Goal: Use online tool/utility: Utilize a website feature to perform a specific function

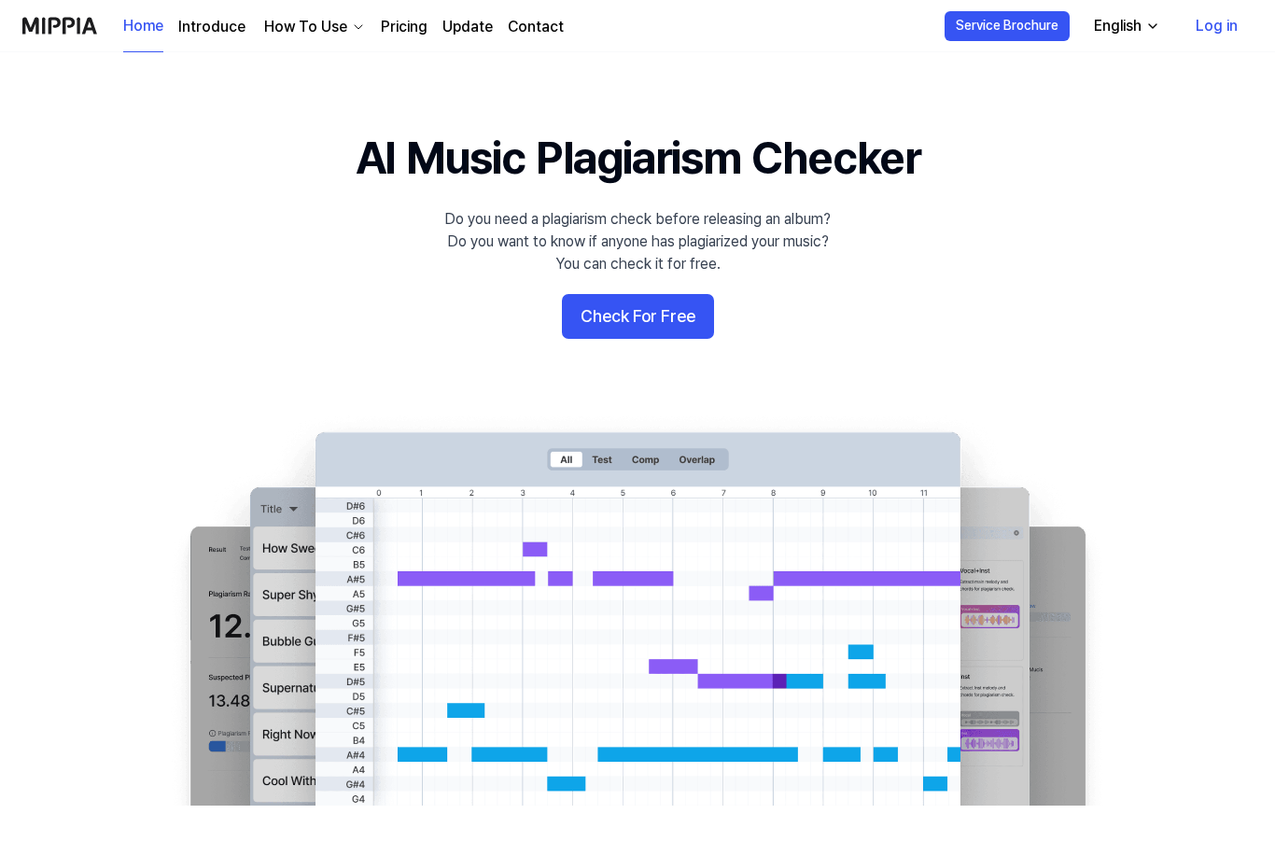
click at [667, 320] on button "Check For Free" at bounding box center [638, 316] width 152 height 45
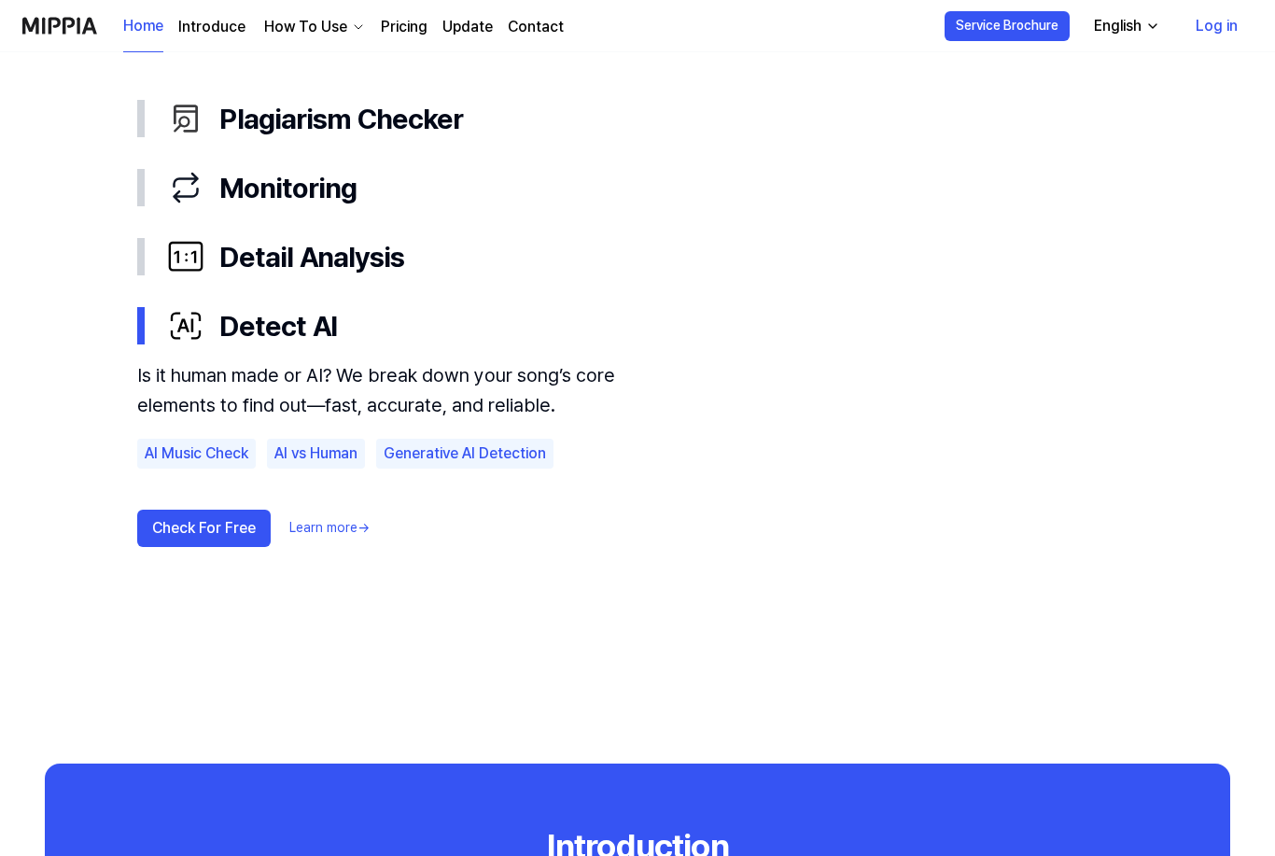
scroll to position [1075, 0]
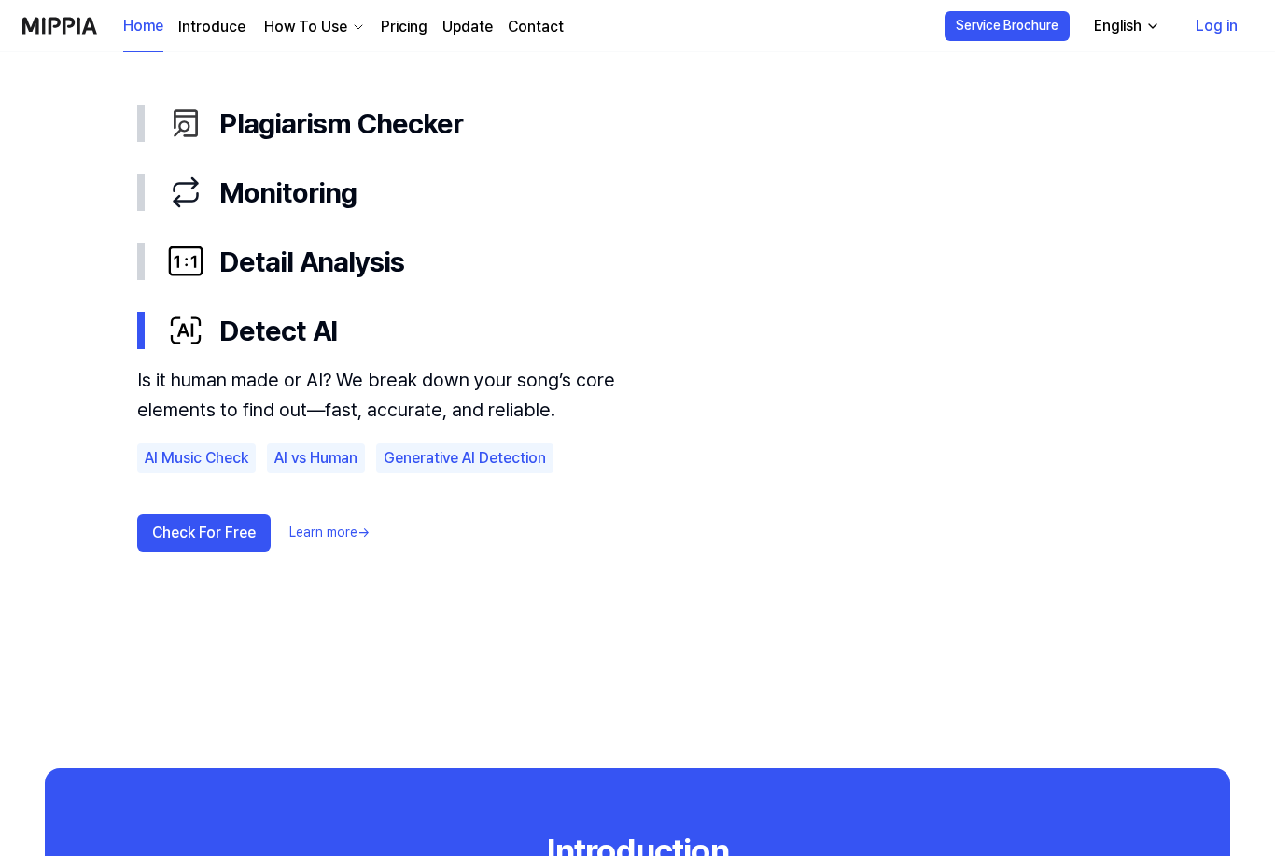
click at [214, 530] on button "Check For Free" at bounding box center [203, 532] width 133 height 37
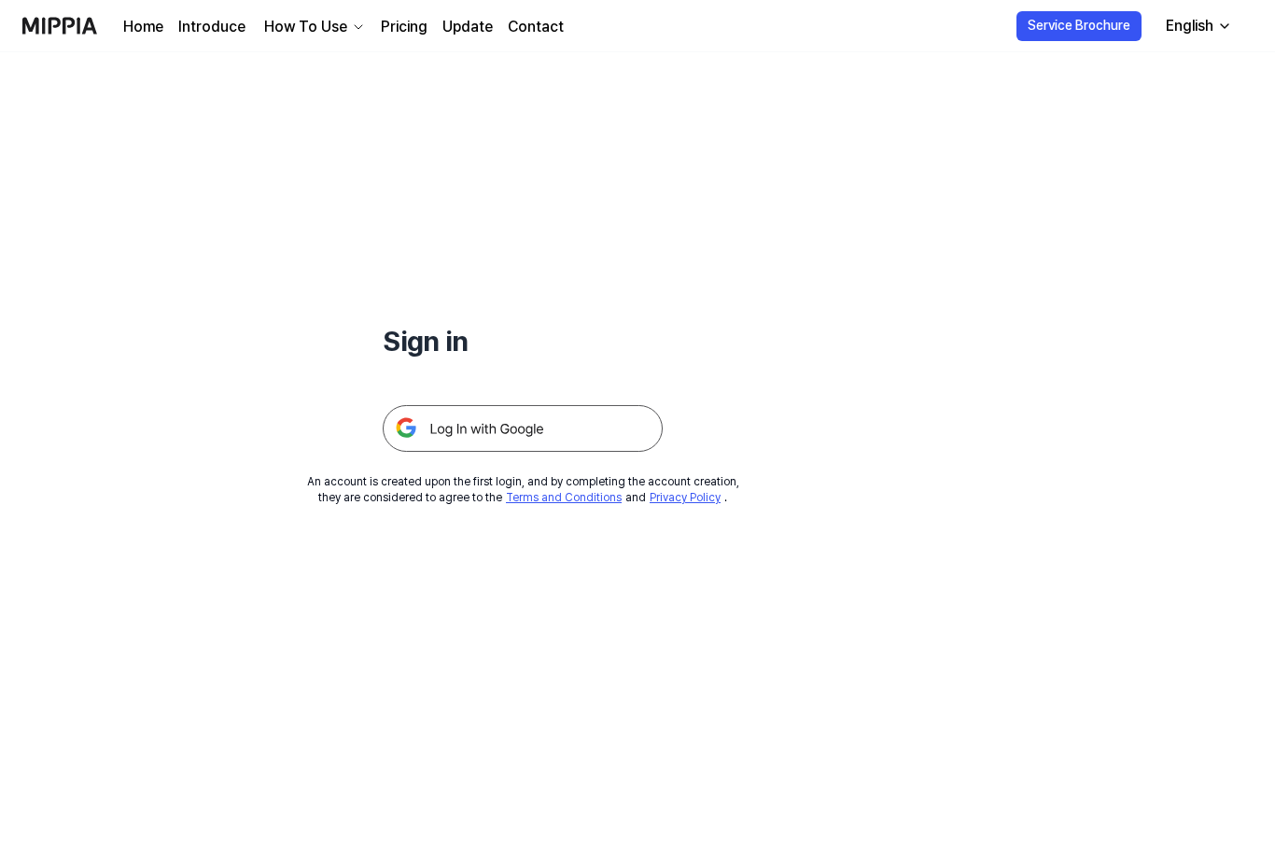
click at [536, 437] on img at bounding box center [523, 428] width 280 height 47
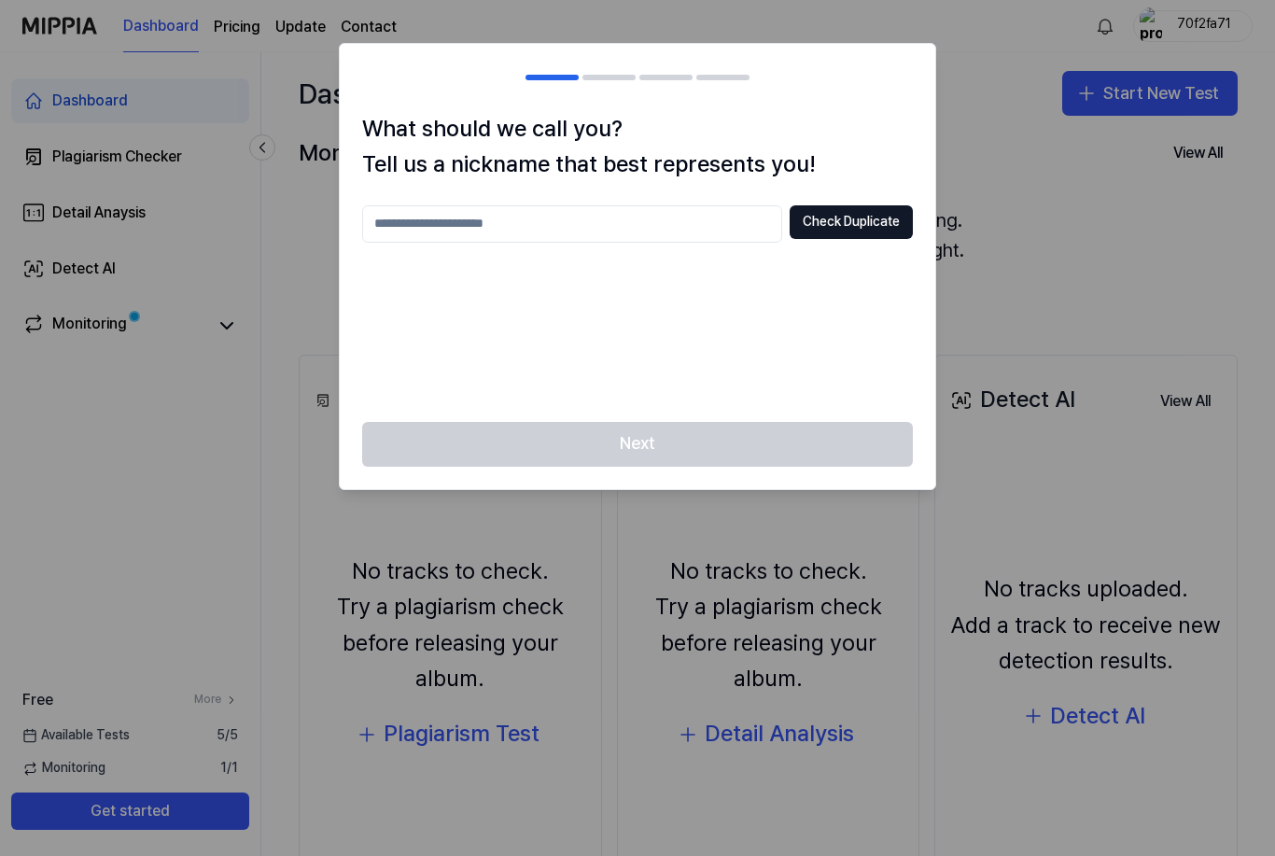
click at [603, 229] on input "text" at bounding box center [572, 223] width 420 height 37
click at [859, 220] on button "Check Duplicate" at bounding box center [851, 222] width 123 height 34
click at [462, 236] on input "****" at bounding box center [572, 223] width 420 height 37
type input "*********"
click at [856, 223] on button "Check Duplicate" at bounding box center [851, 222] width 123 height 34
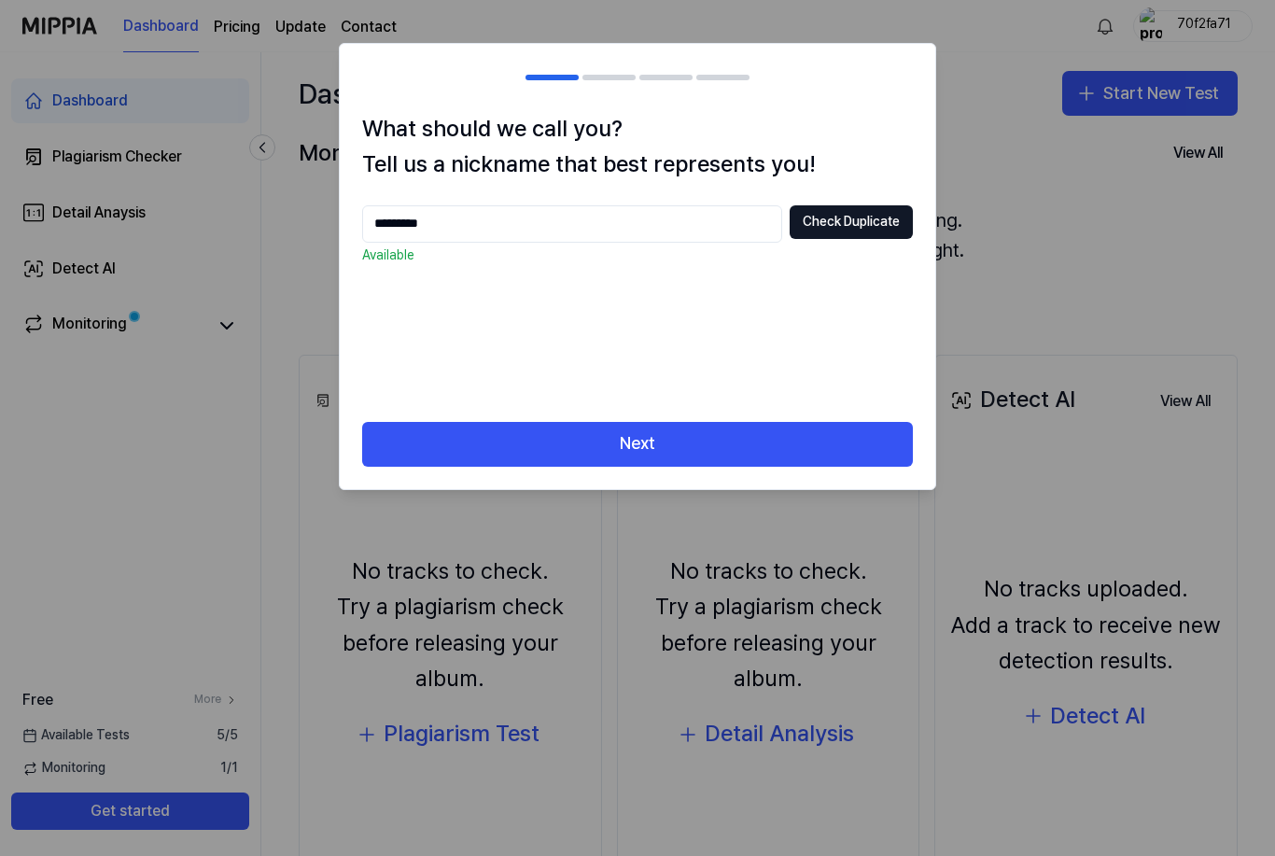
click at [707, 463] on button "Next" at bounding box center [637, 444] width 551 height 45
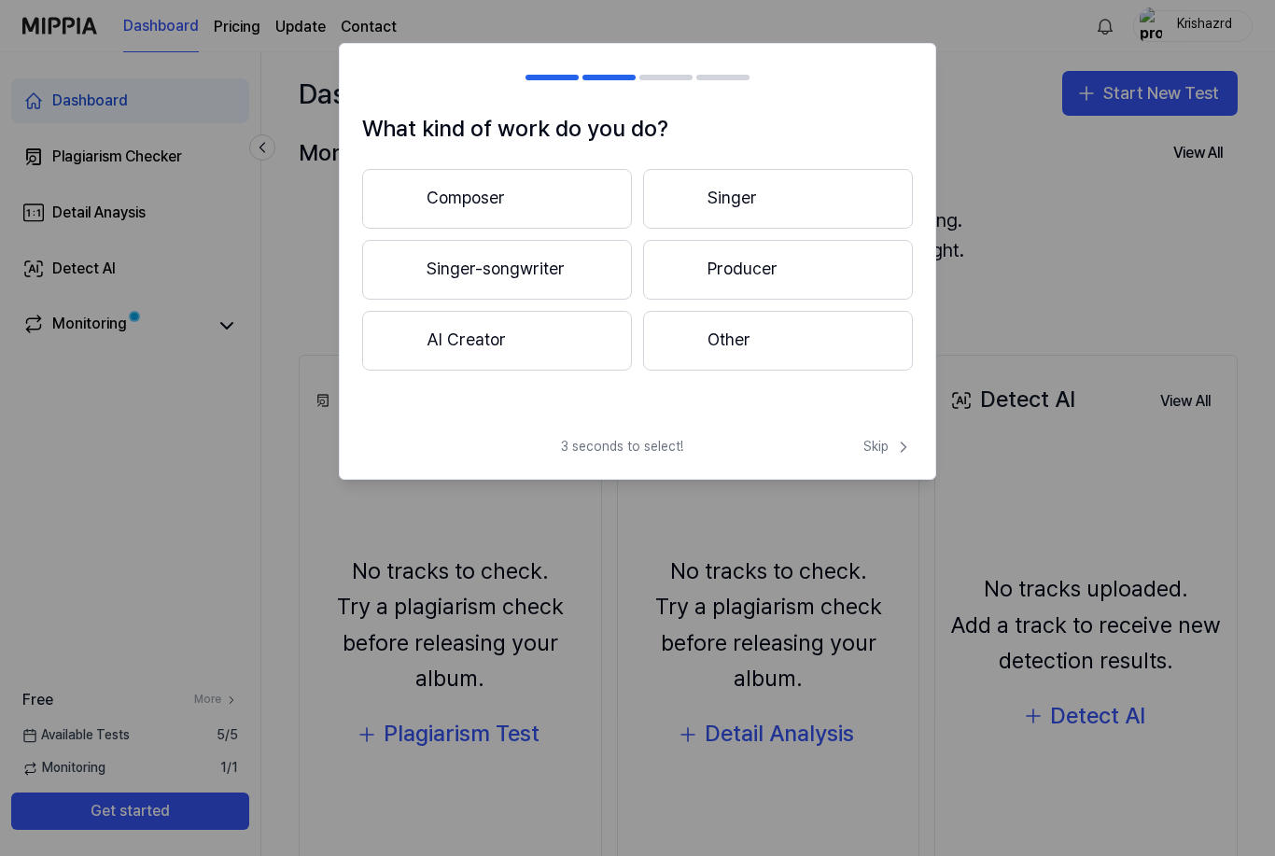
click at [694, 447] on div "3 seconds to select! Skip" at bounding box center [637, 458] width 595 height 41
click at [742, 259] on button "Producer" at bounding box center [778, 270] width 270 height 60
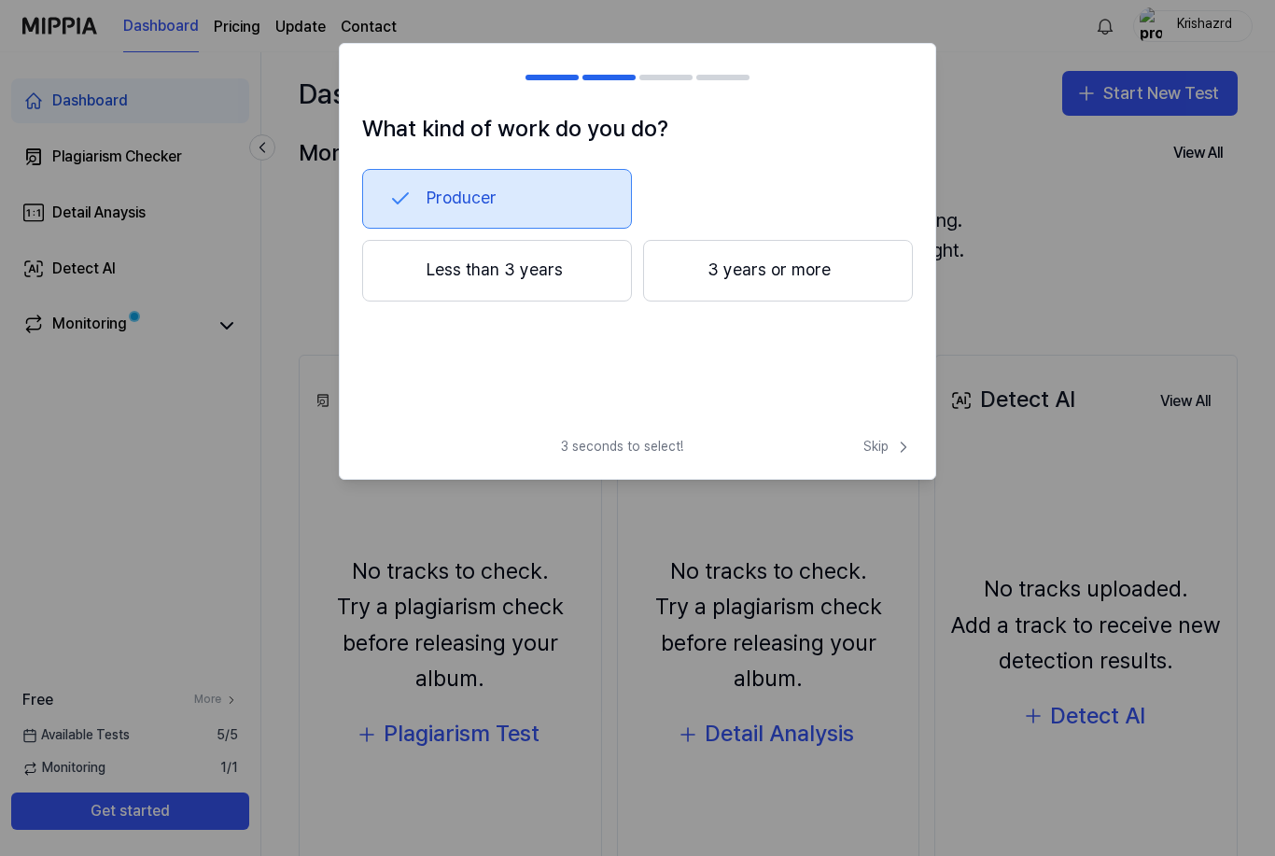
click at [556, 272] on button "Less than 3 years" at bounding box center [497, 271] width 270 height 62
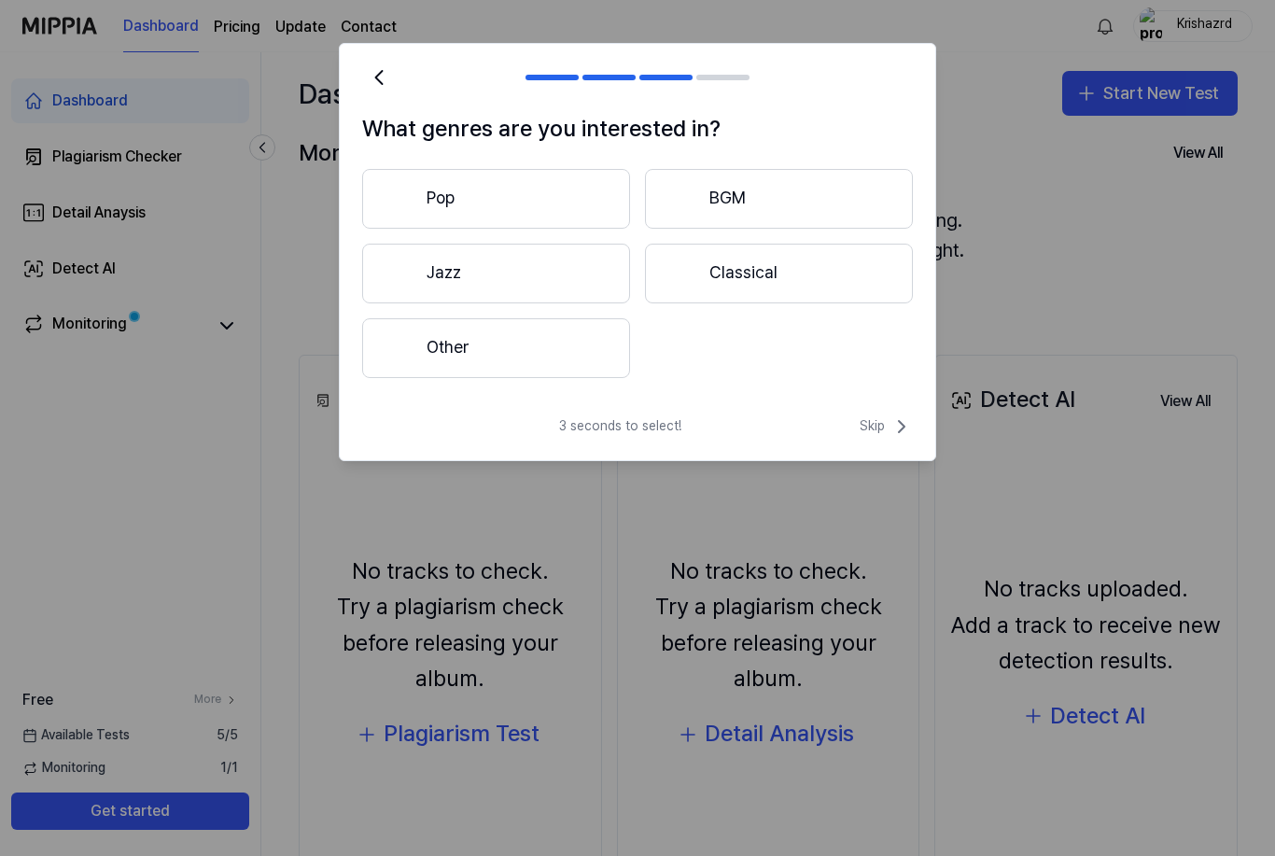
click at [539, 331] on button "Other" at bounding box center [496, 348] width 268 height 60
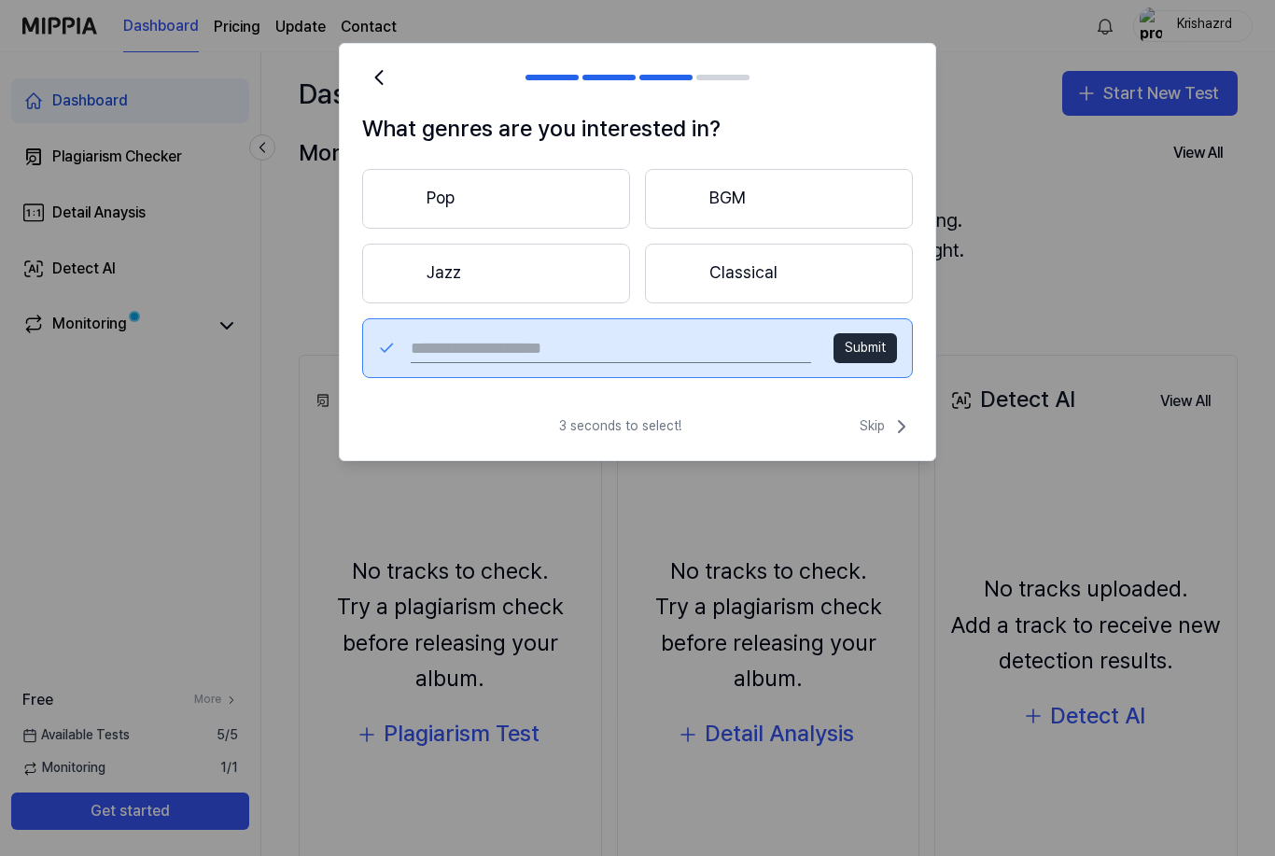
click at [706, 341] on input "text" at bounding box center [611, 348] width 400 height 30
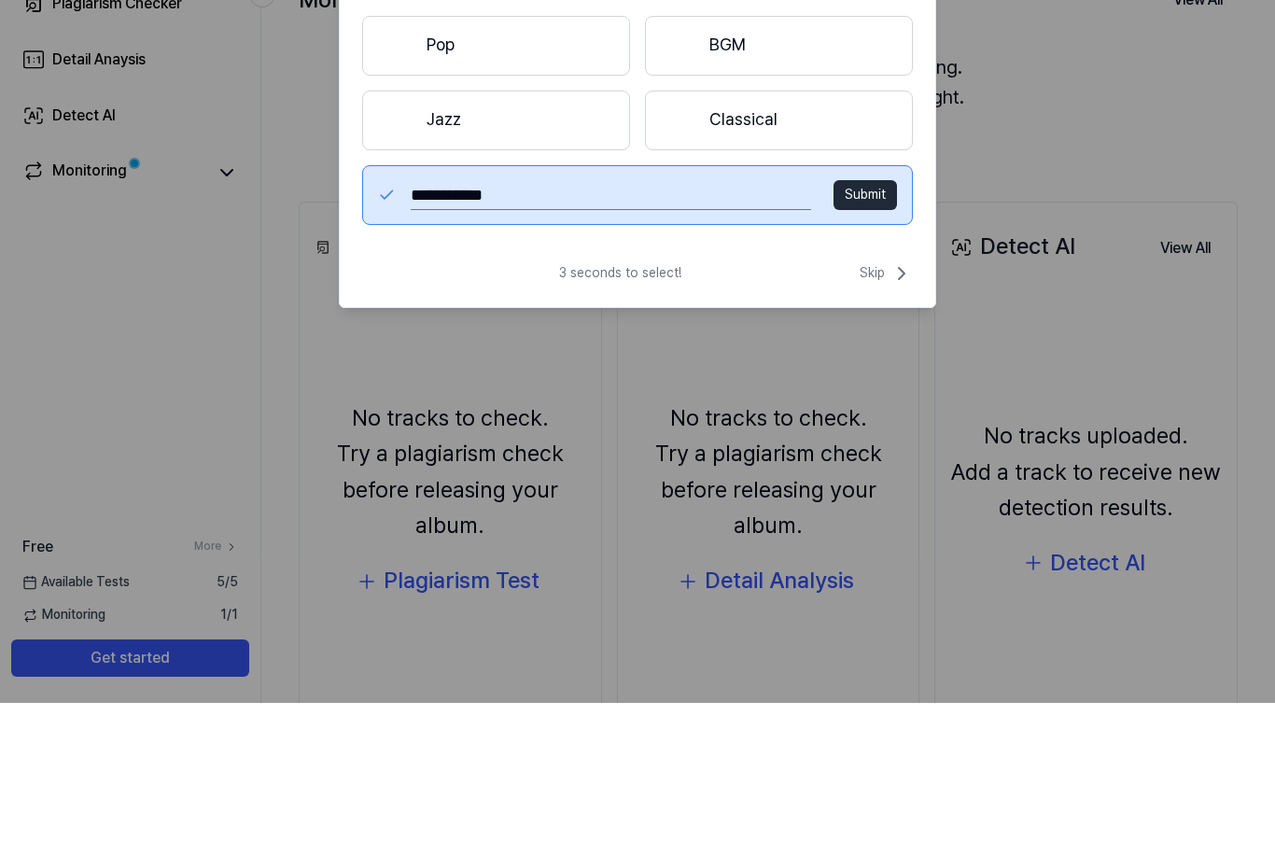
click at [672, 333] on input "**********" at bounding box center [611, 348] width 400 height 30
click at [691, 333] on input "**********" at bounding box center [611, 348] width 400 height 30
type input "**********"
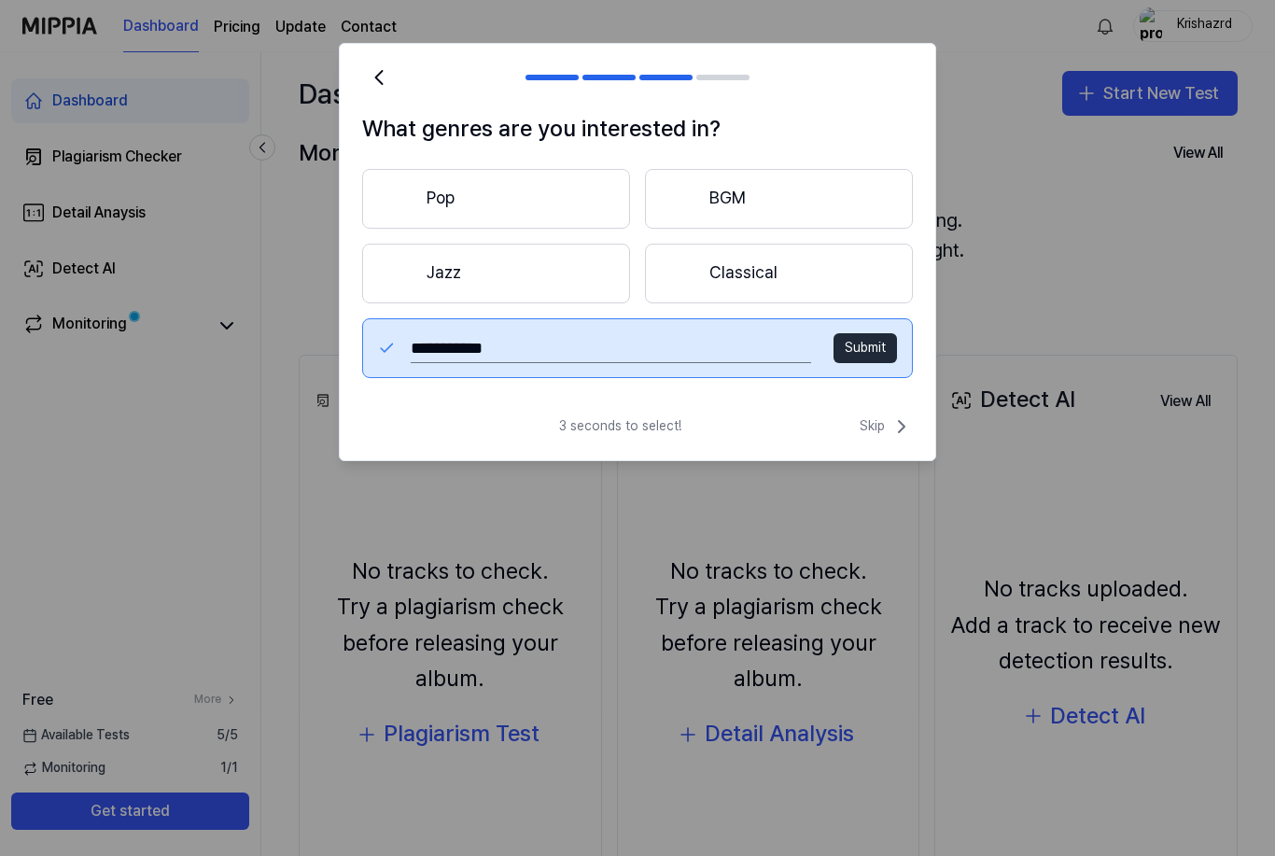
click at [891, 432] on icon at bounding box center [901, 426] width 22 height 22
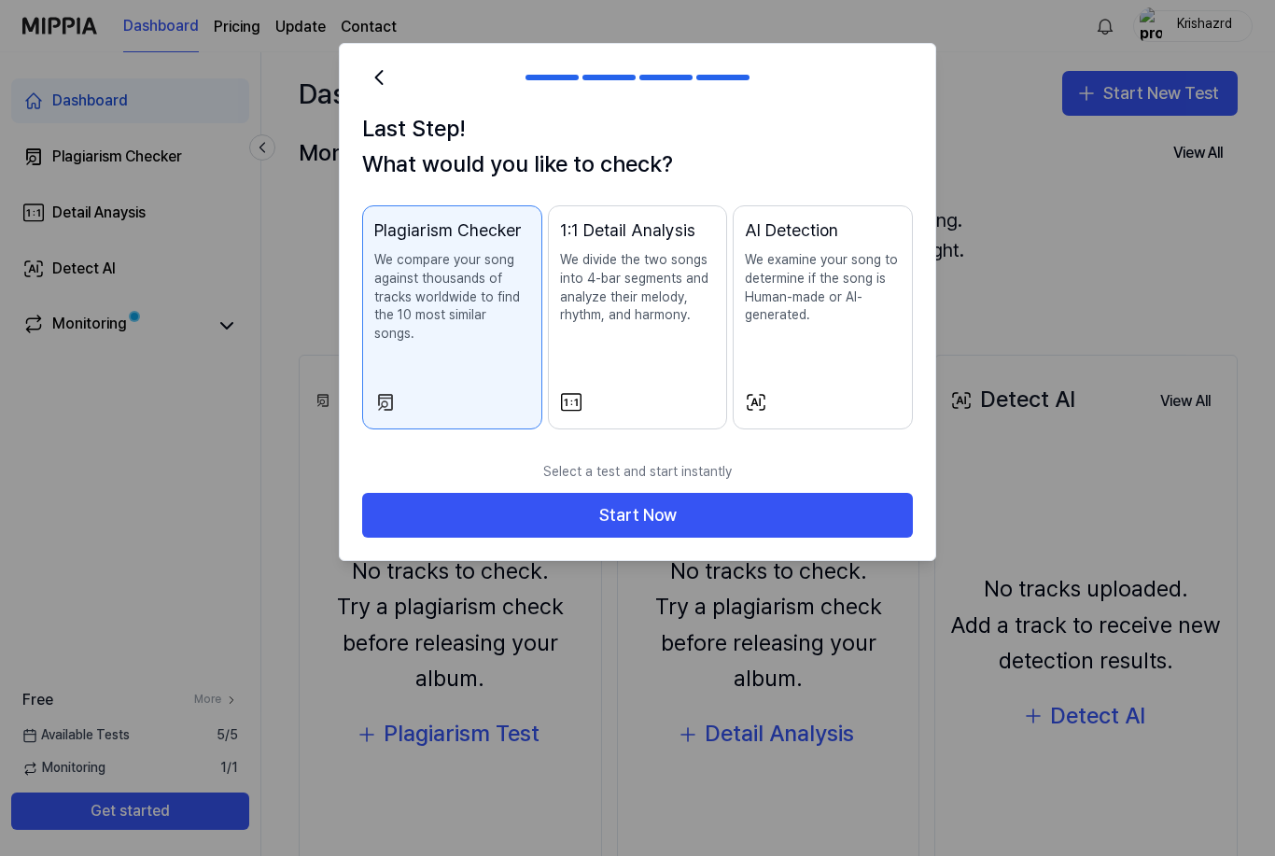
click at [834, 339] on div "AI Detection We examine your song to determine if the song is Human-made or AI-…" at bounding box center [823, 289] width 156 height 145
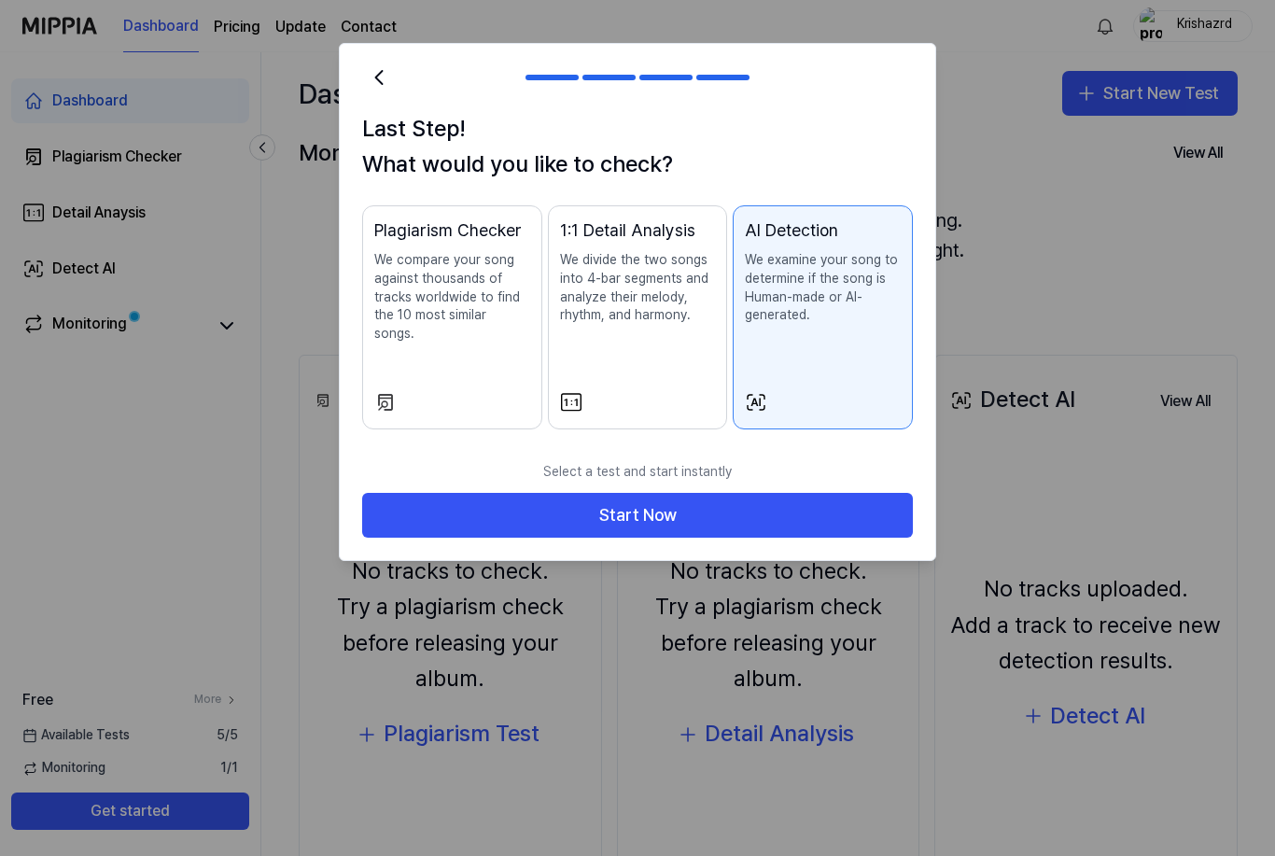
click at [800, 493] on button "Start Now" at bounding box center [637, 515] width 551 height 45
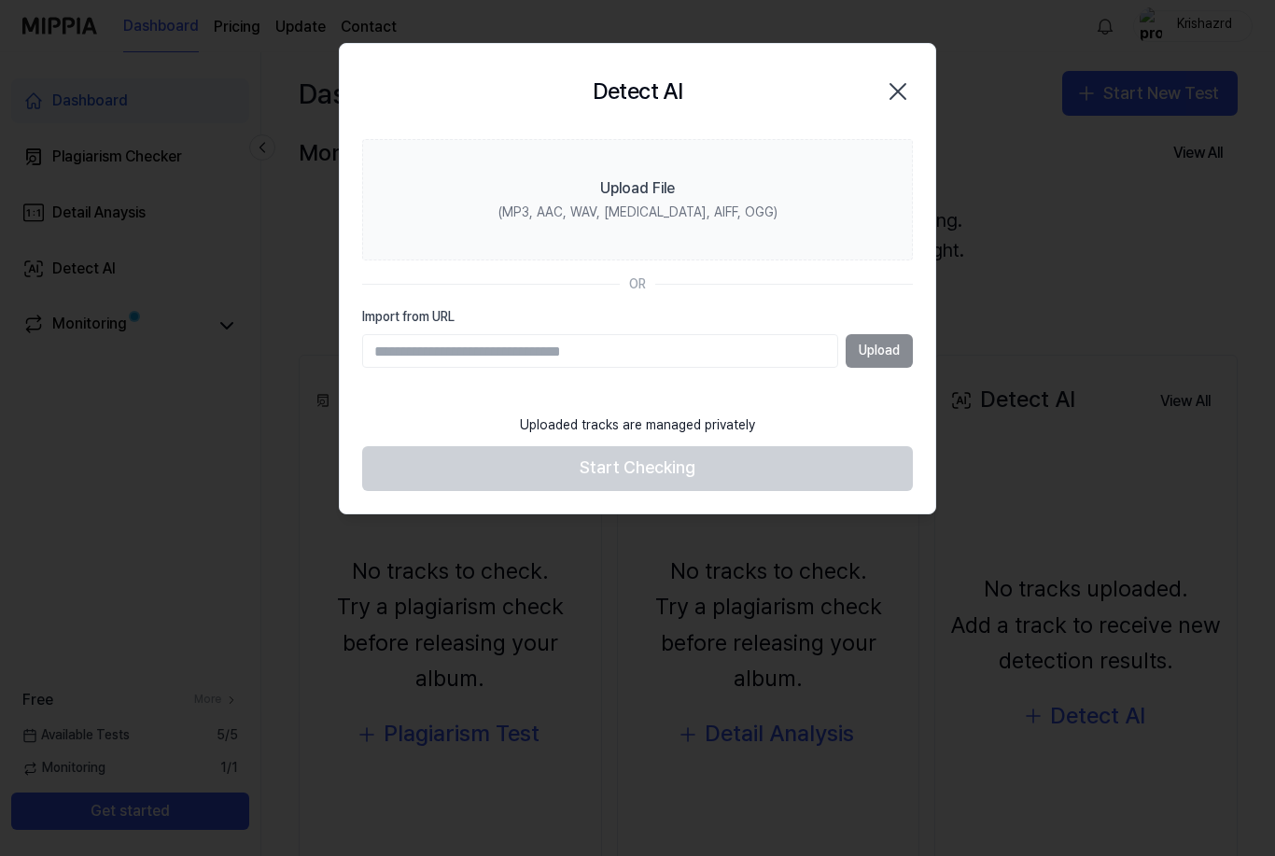
click at [705, 344] on input "Import from URL" at bounding box center [600, 351] width 476 height 34
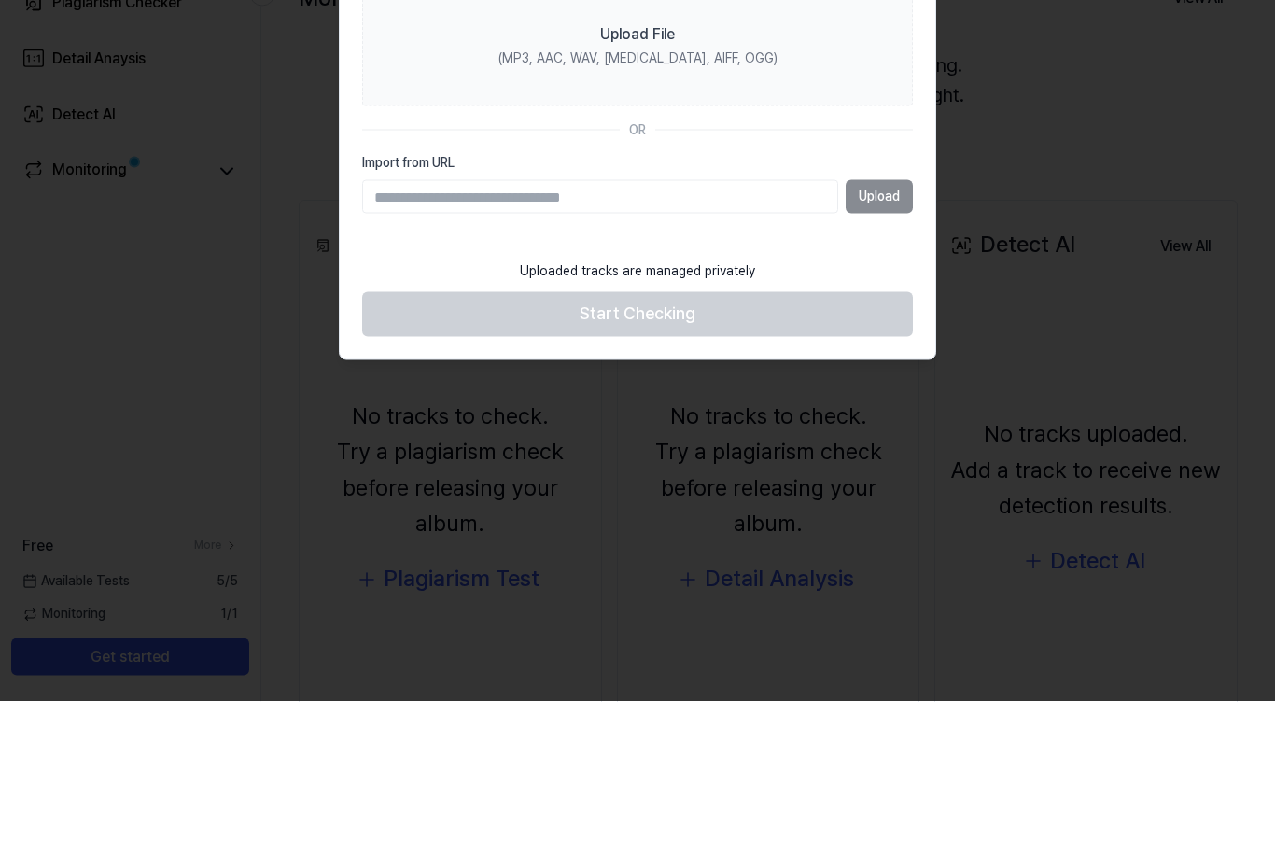
click at [693, 139] on label "Upload File (MP3, AAC, WAV, FLAC, AIFF, OGG)" at bounding box center [637, 199] width 551 height 121
click at [0, 0] on input "Upload File (MP3, AAC, WAV, FLAC, AIFF, OGG)" at bounding box center [0, 0] width 0 height 0
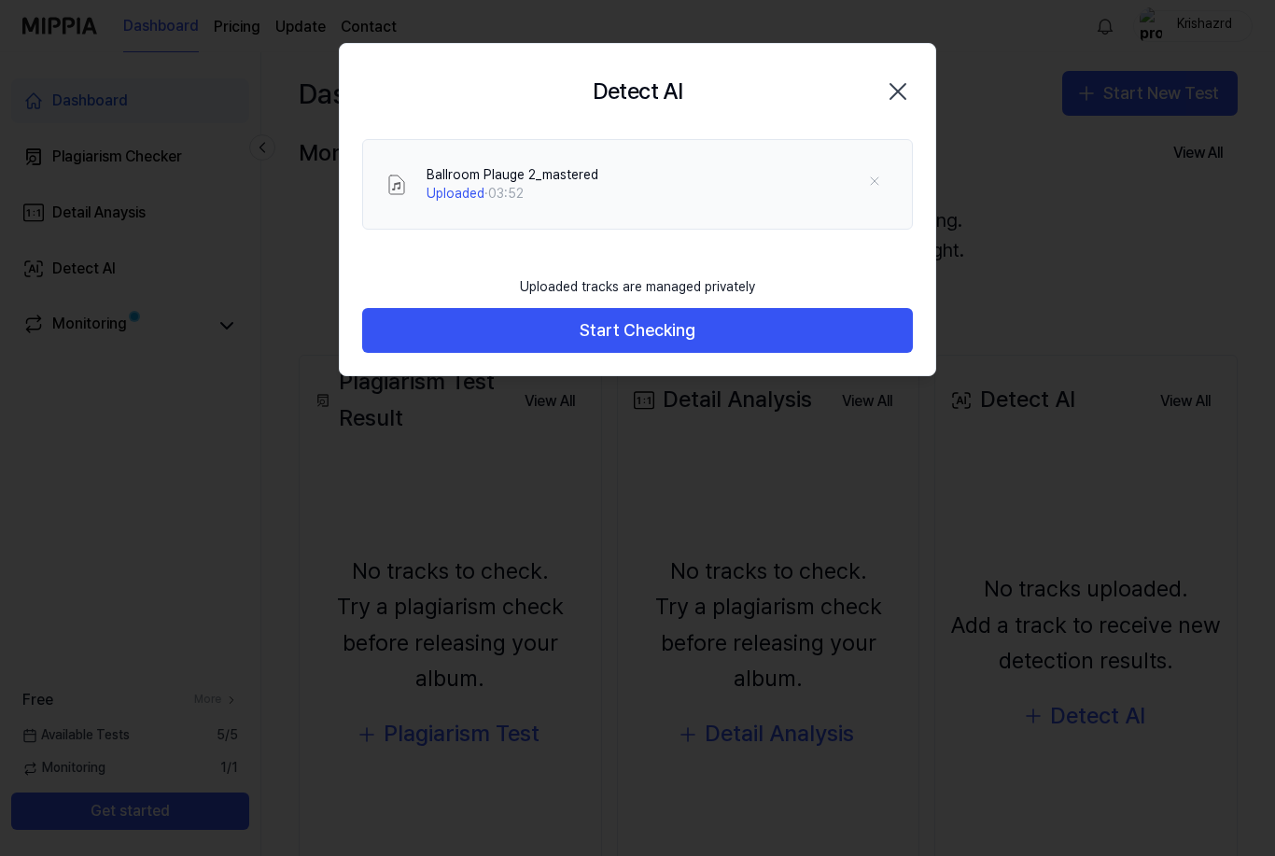
click at [691, 330] on button "Start Checking" at bounding box center [637, 330] width 551 height 45
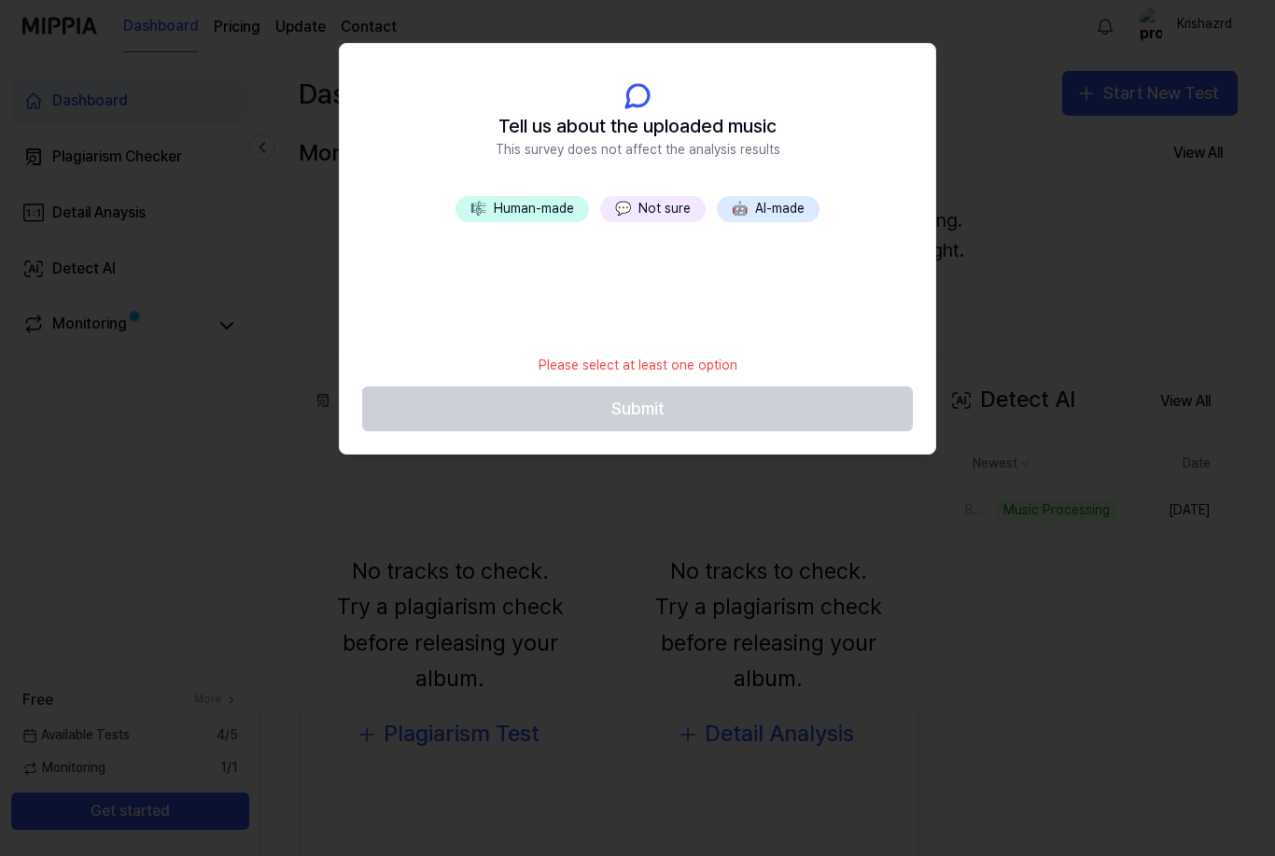
click at [645, 218] on button "💬 Not sure" at bounding box center [652, 209] width 105 height 26
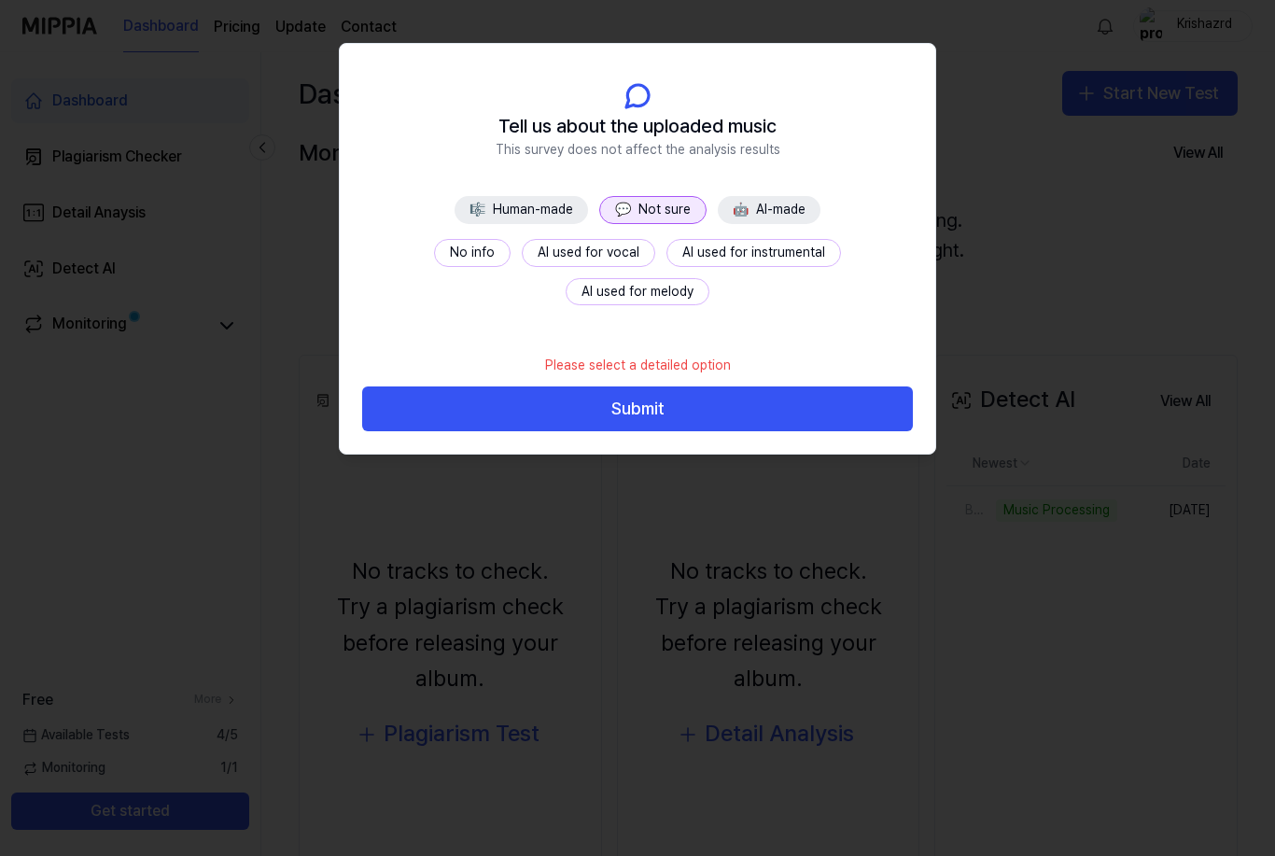
click at [683, 412] on button "Submit" at bounding box center [637, 408] width 551 height 45
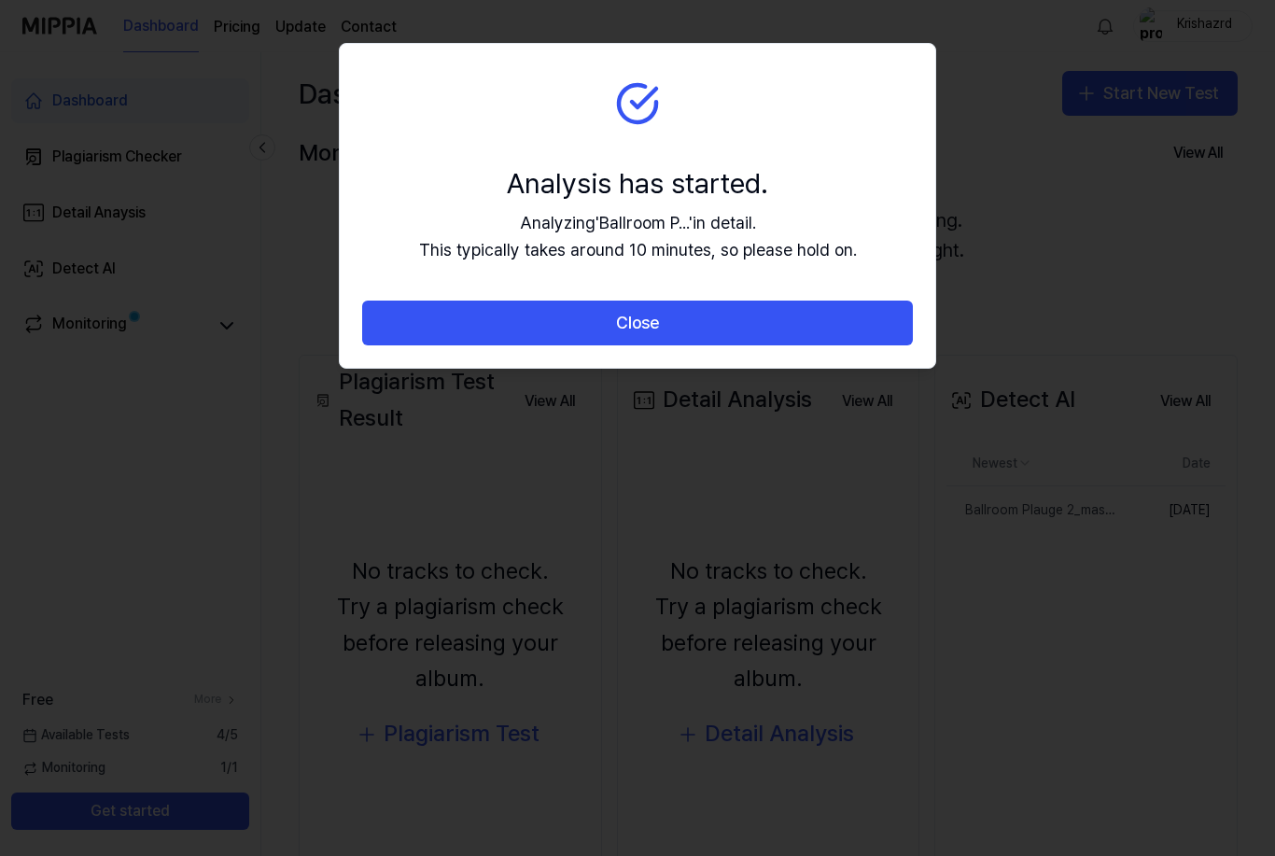
click at [863, 167] on section "Analysis has started. Analyzing ' Ballroom P... ' in detail. This typically tak…" at bounding box center [637, 173] width 595 height 258
click at [757, 316] on button "Close" at bounding box center [637, 323] width 551 height 45
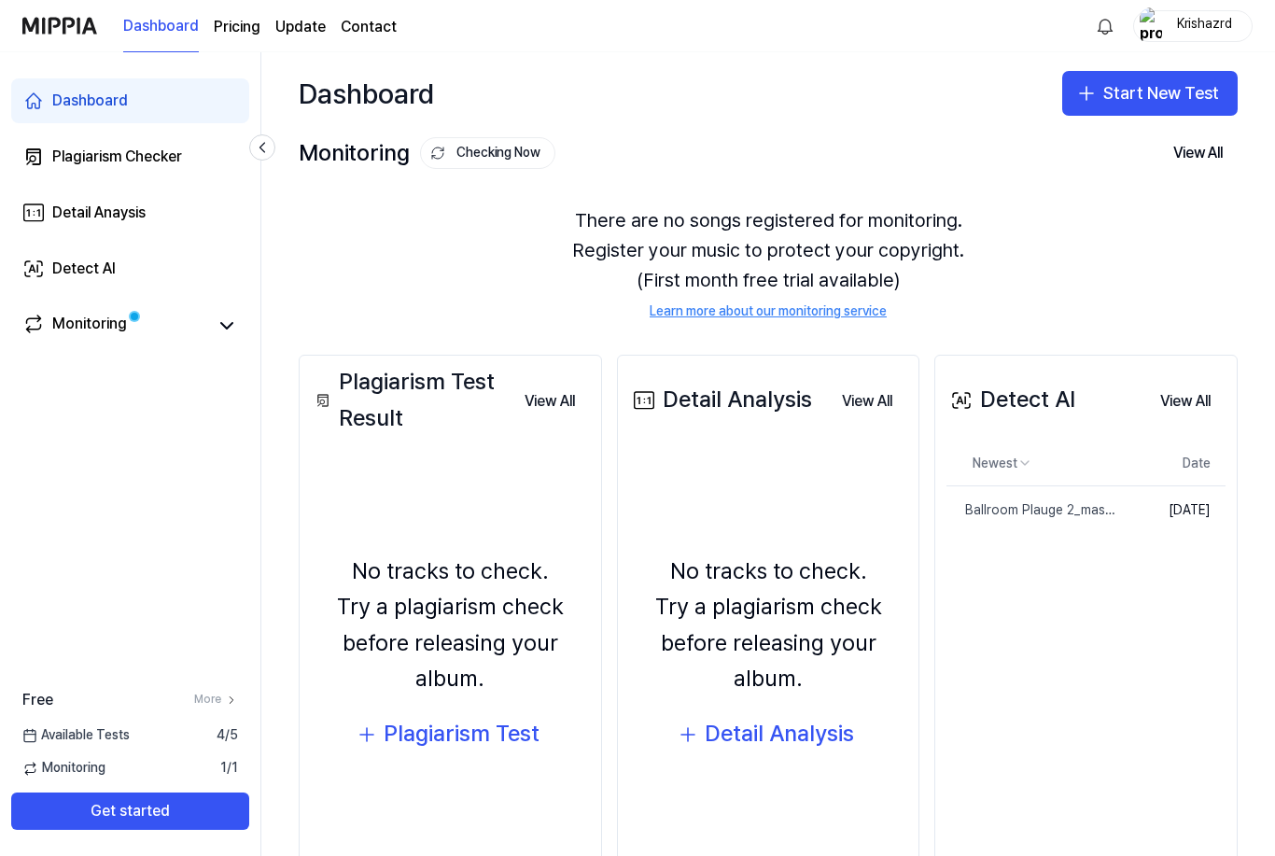
click at [103, 259] on div "Detect AI" at bounding box center [83, 269] width 63 height 22
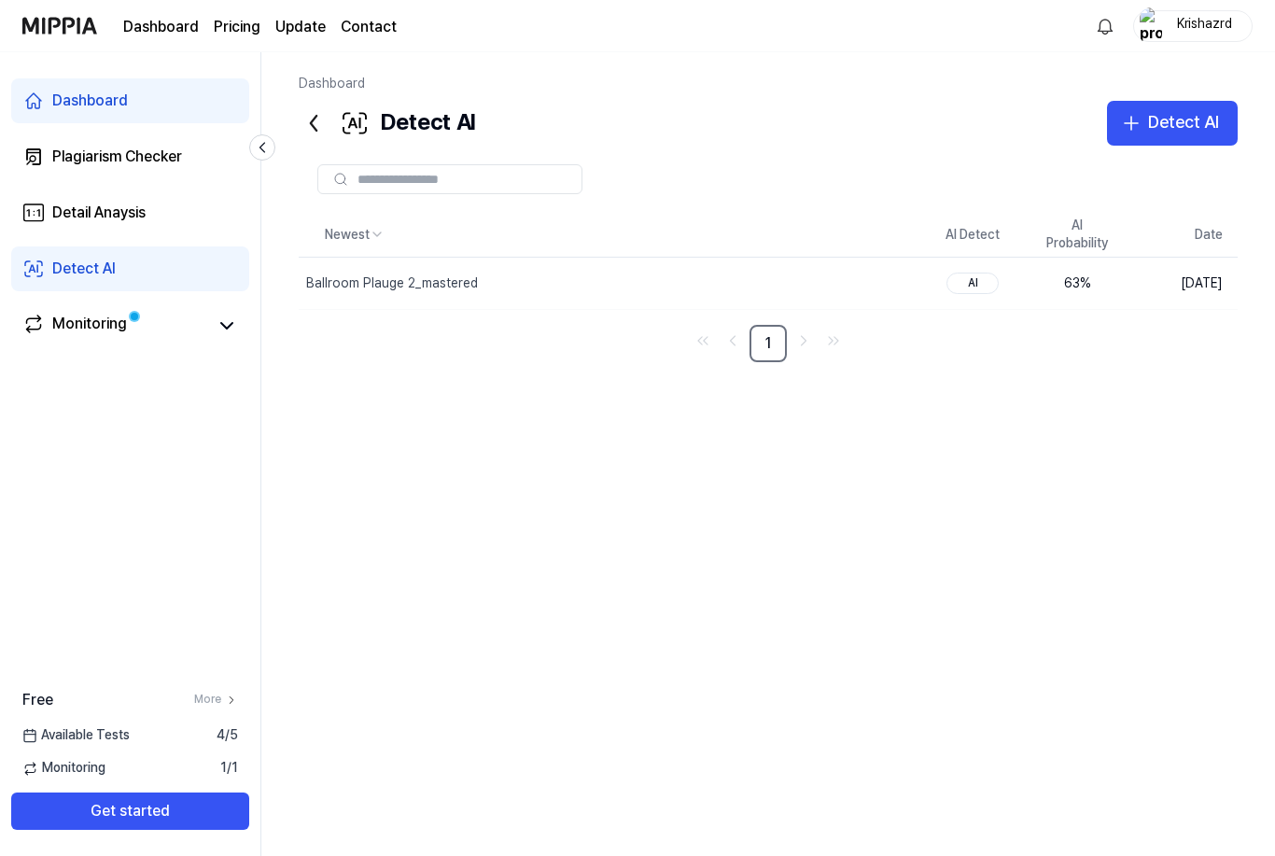
click at [1090, 279] on div "63 %" at bounding box center [1077, 283] width 75 height 19
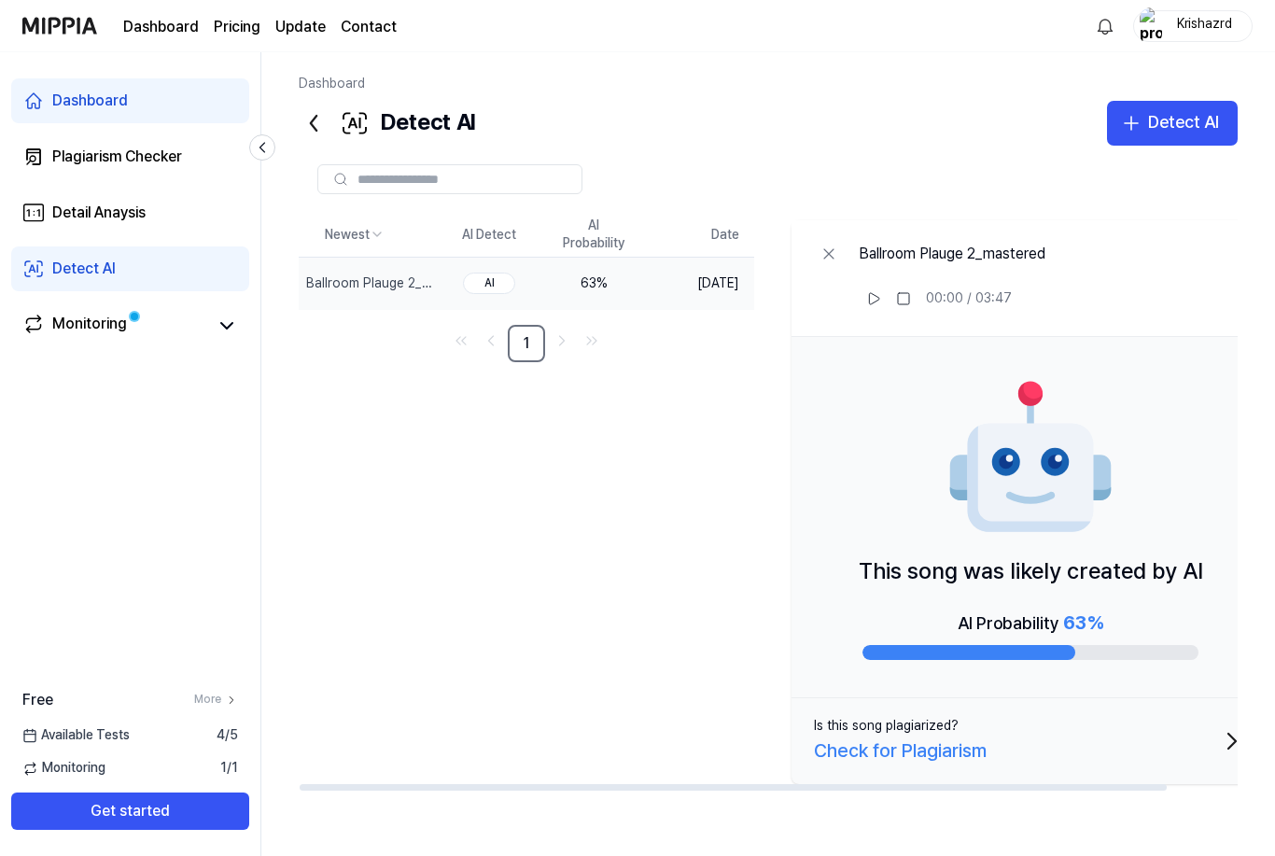
click at [1175, 118] on div "Detect AI" at bounding box center [1183, 122] width 71 height 27
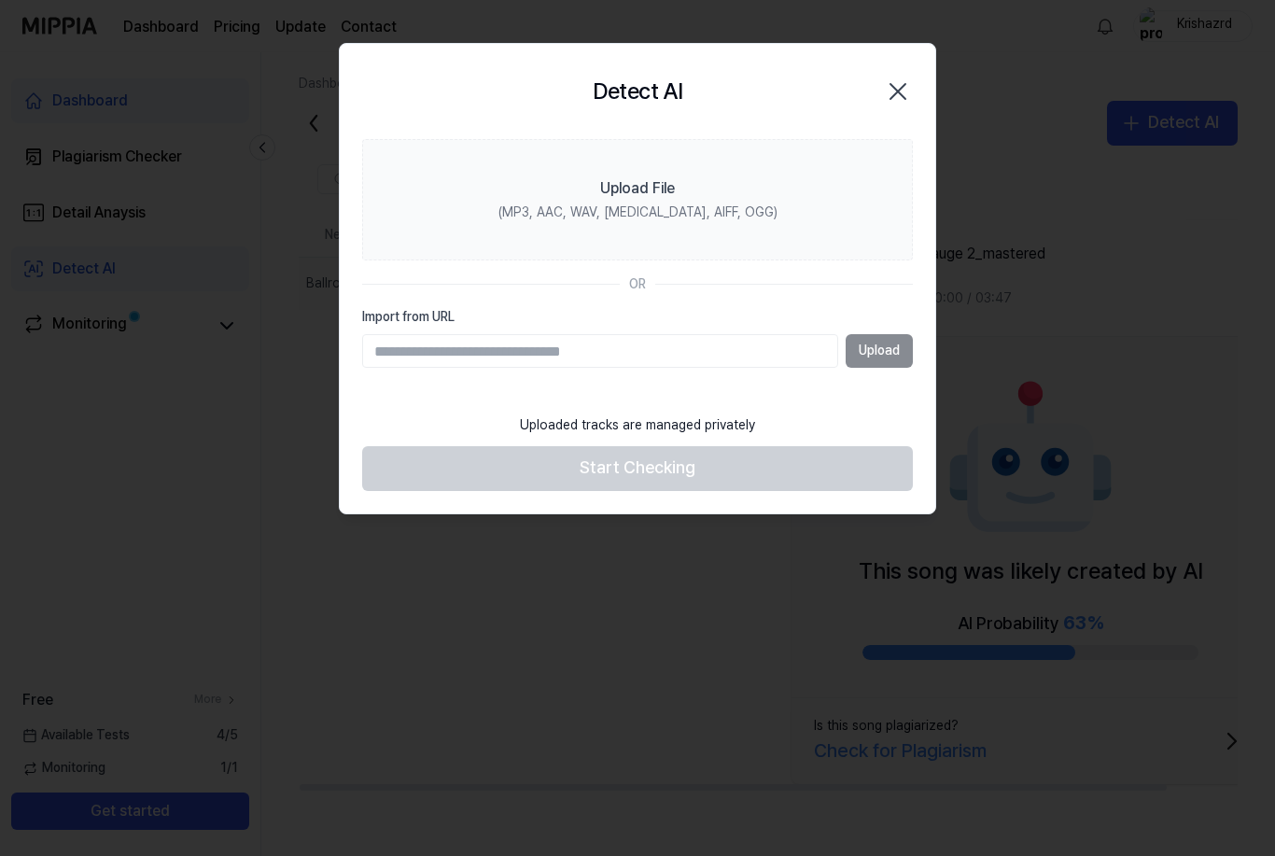
click at [654, 191] on div "Upload File" at bounding box center [637, 188] width 75 height 22
click at [0, 0] on input "Upload File (MP3, AAC, WAV, FLAC, AIFF, OGG)" at bounding box center [0, 0] width 0 height 0
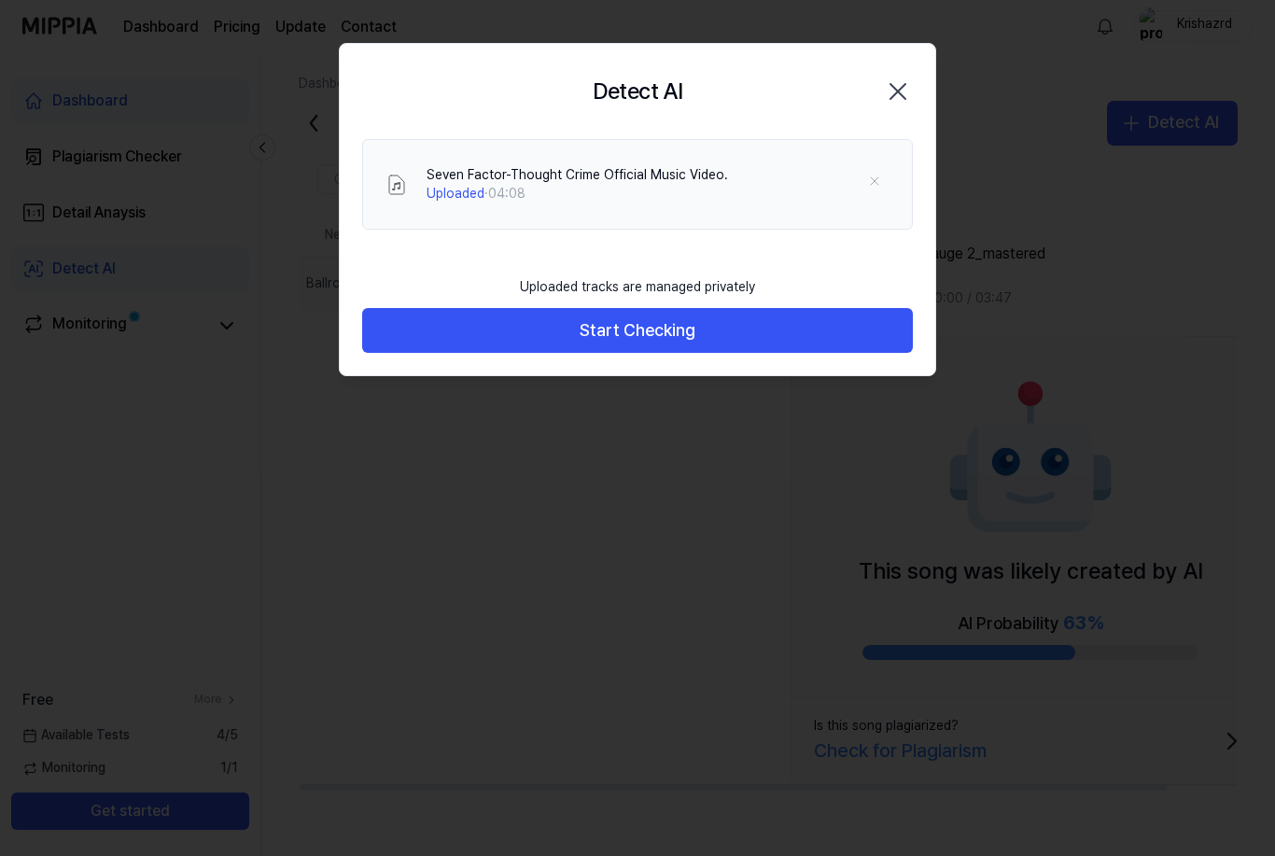
click at [741, 334] on button "Start Checking" at bounding box center [637, 330] width 551 height 45
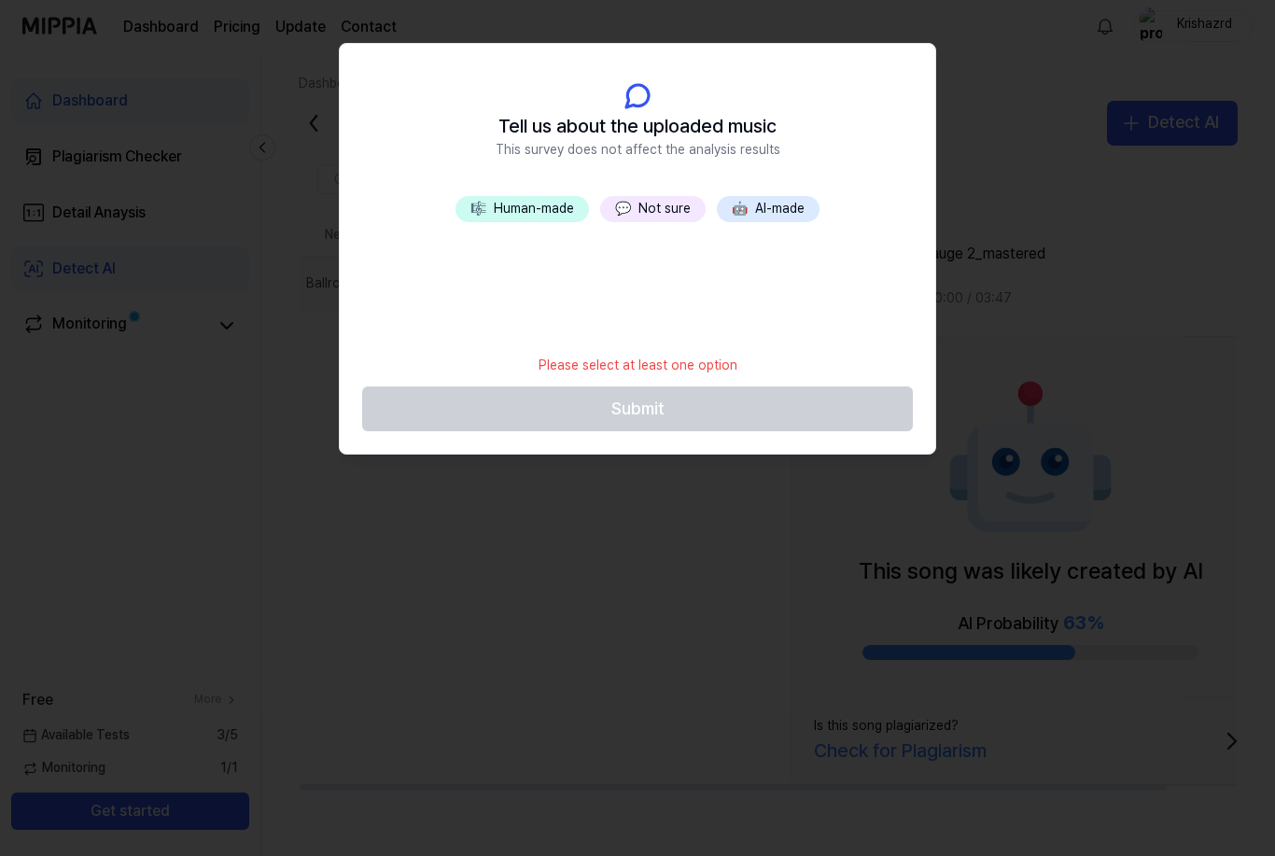
click at [648, 207] on button "💬 Not sure" at bounding box center [652, 209] width 105 height 26
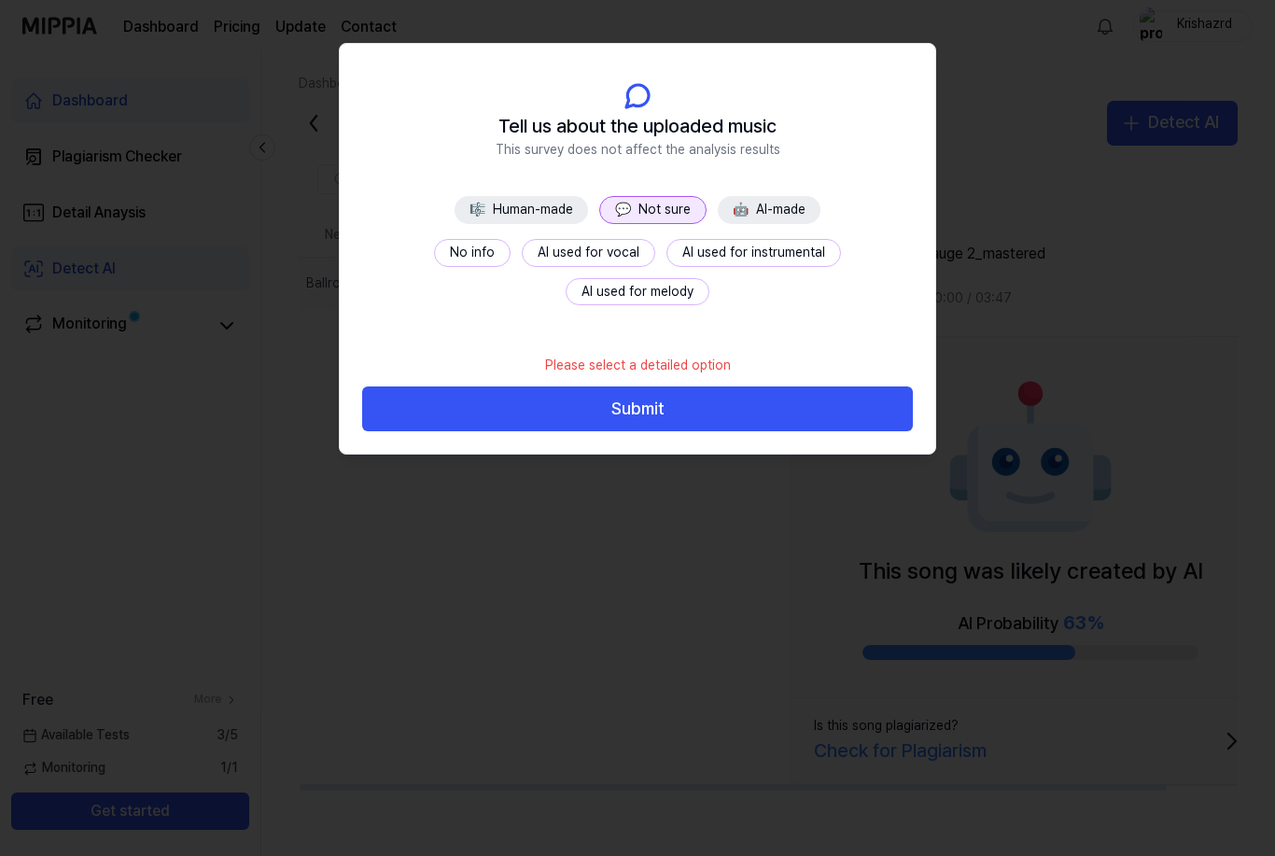
click at [434, 253] on button "No info" at bounding box center [472, 253] width 77 height 28
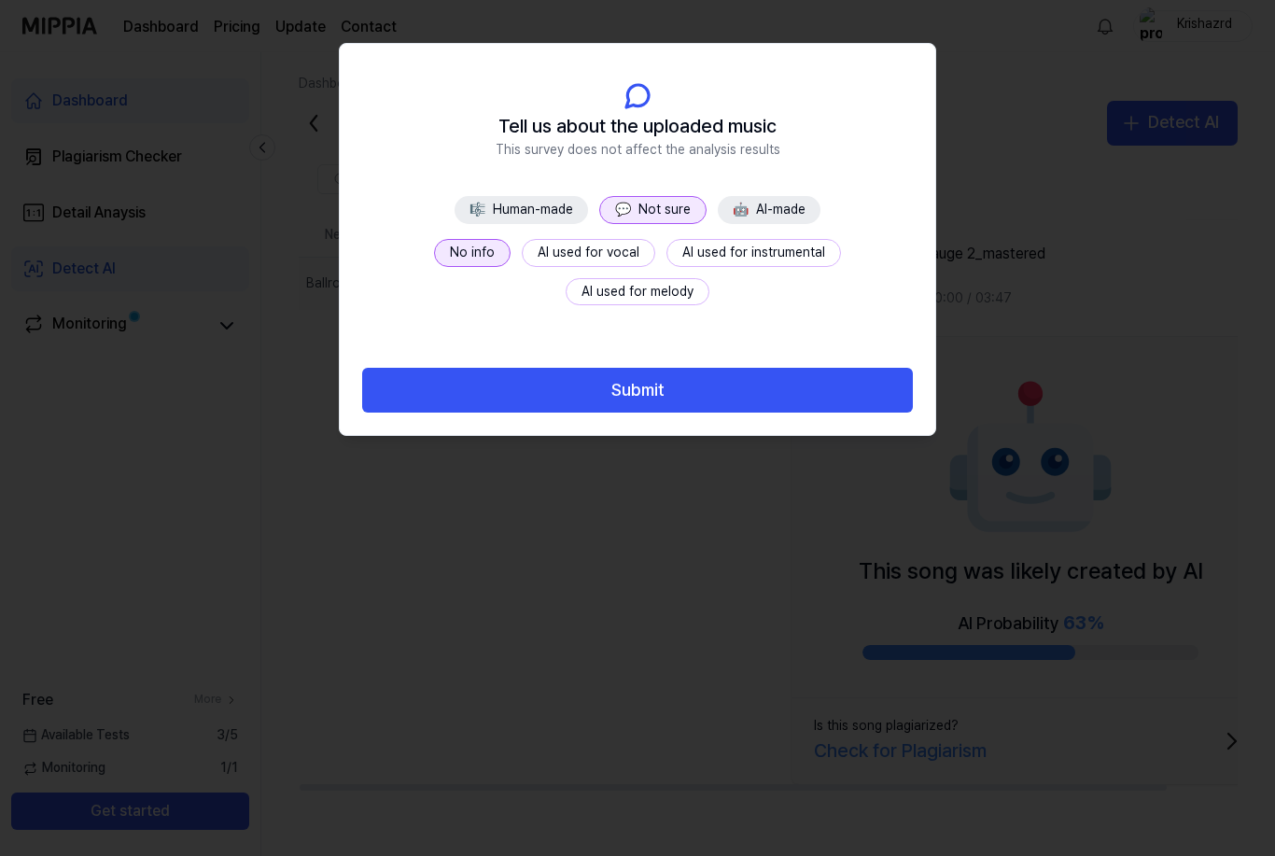
click at [691, 391] on button "Submit" at bounding box center [637, 390] width 551 height 45
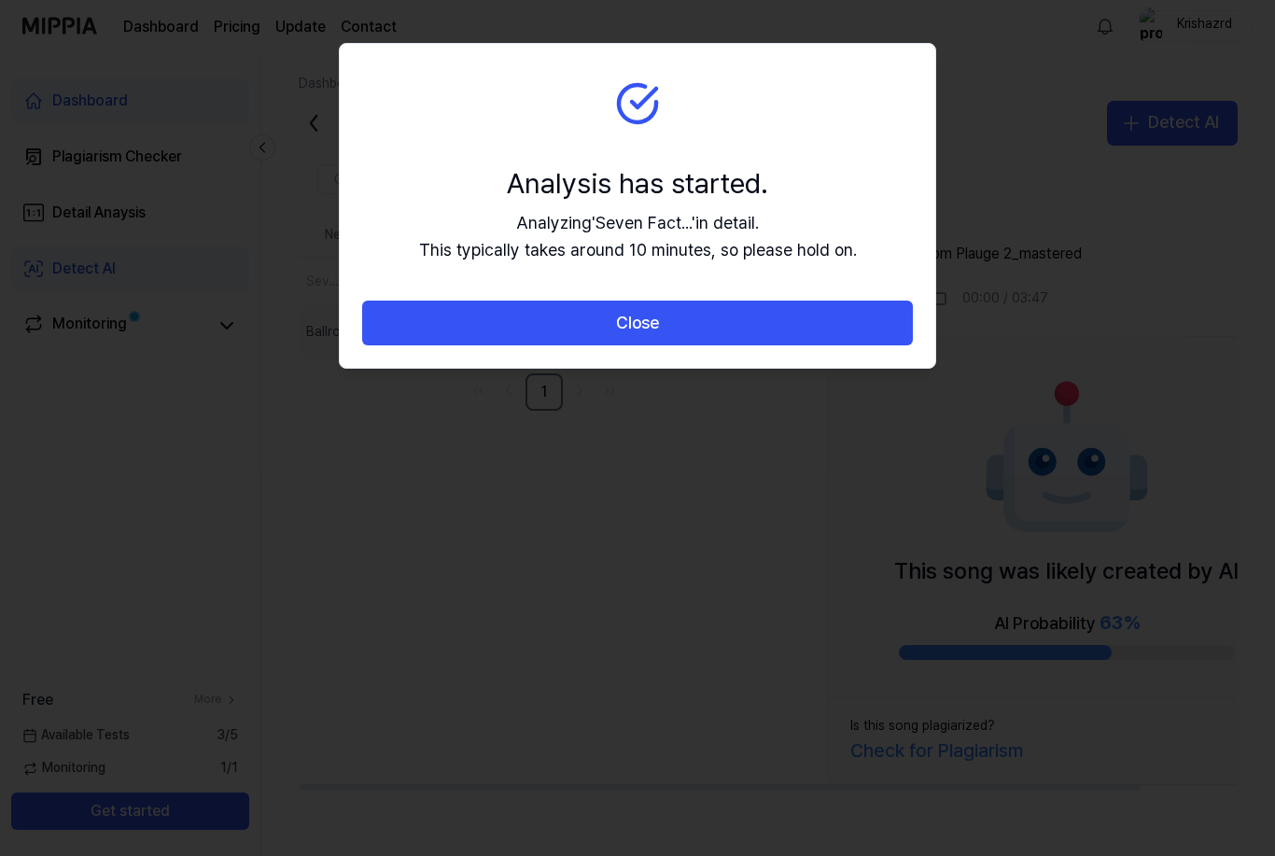
click at [750, 316] on button "Close" at bounding box center [637, 323] width 551 height 45
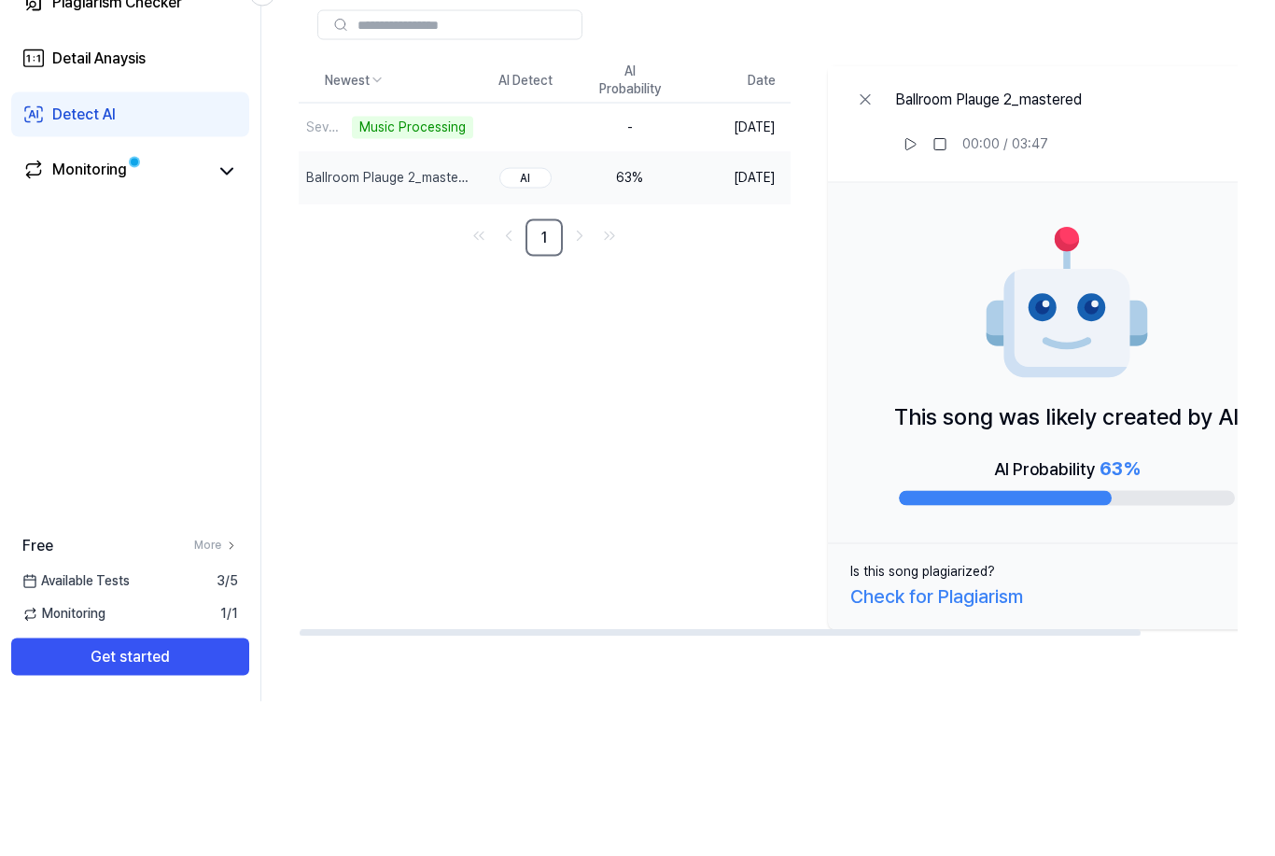
scroll to position [60, 0]
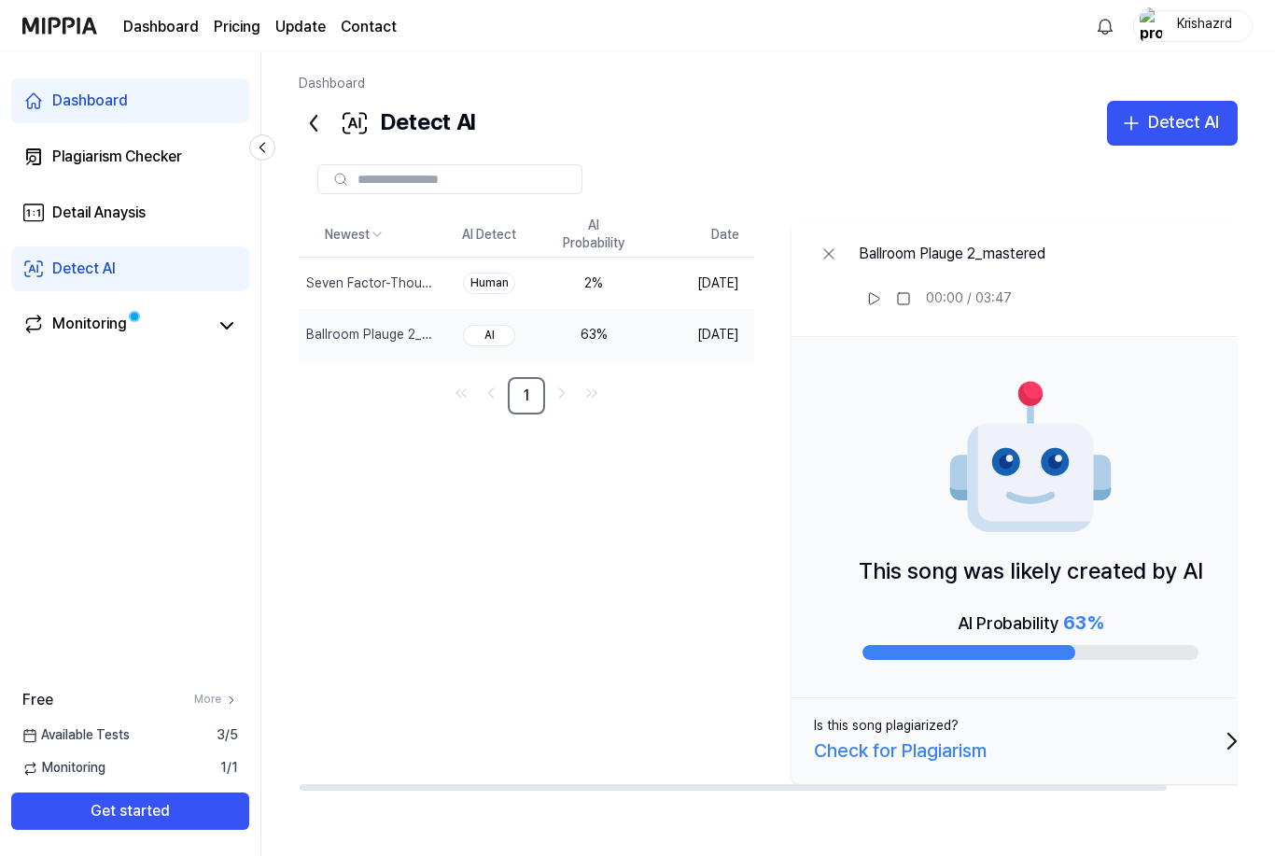
click at [1089, 405] on img at bounding box center [1030, 458] width 168 height 168
click at [692, 258] on td "Sep 19, 2025" at bounding box center [700, 284] width 108 height 52
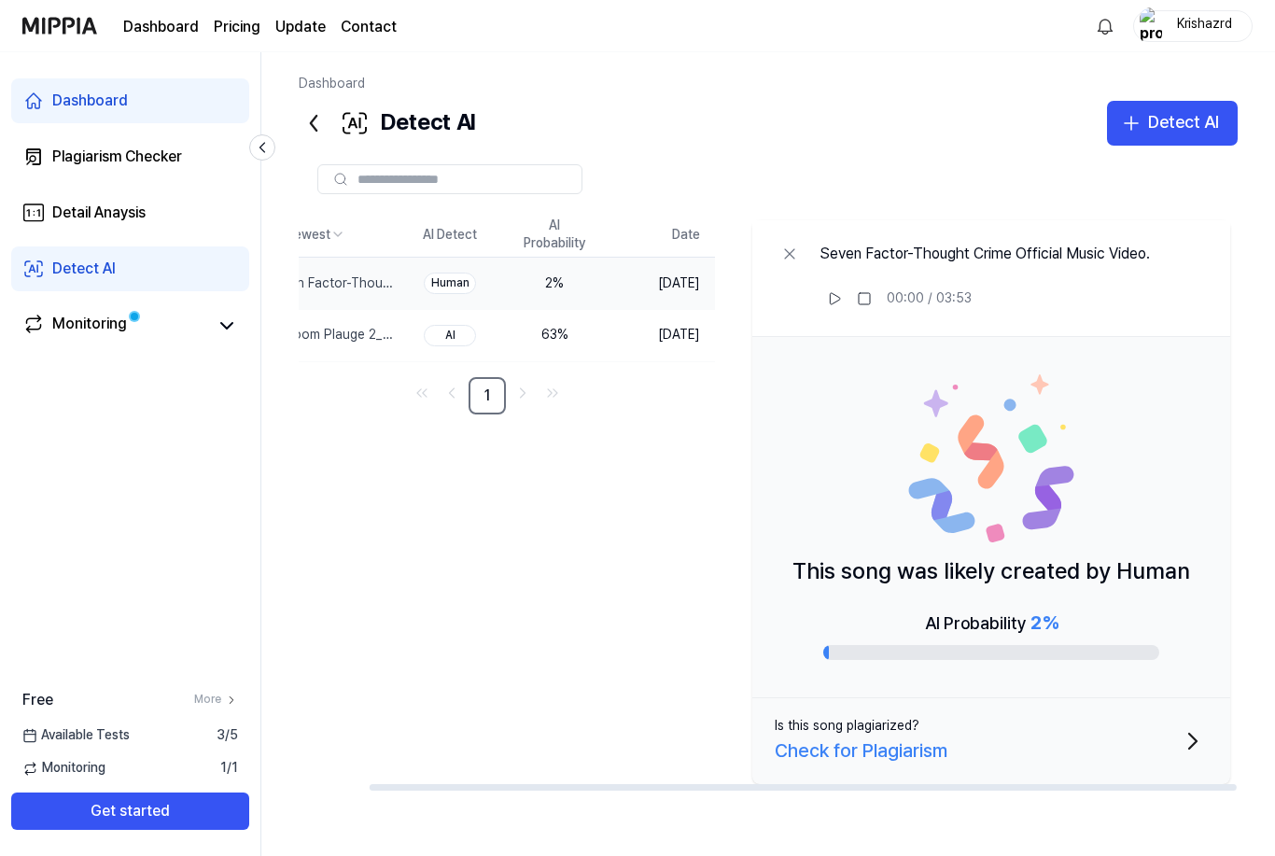
scroll to position [0, 76]
click at [217, 315] on icon at bounding box center [227, 326] width 22 height 22
click at [147, 327] on link "Monitoring" at bounding box center [115, 326] width 186 height 26
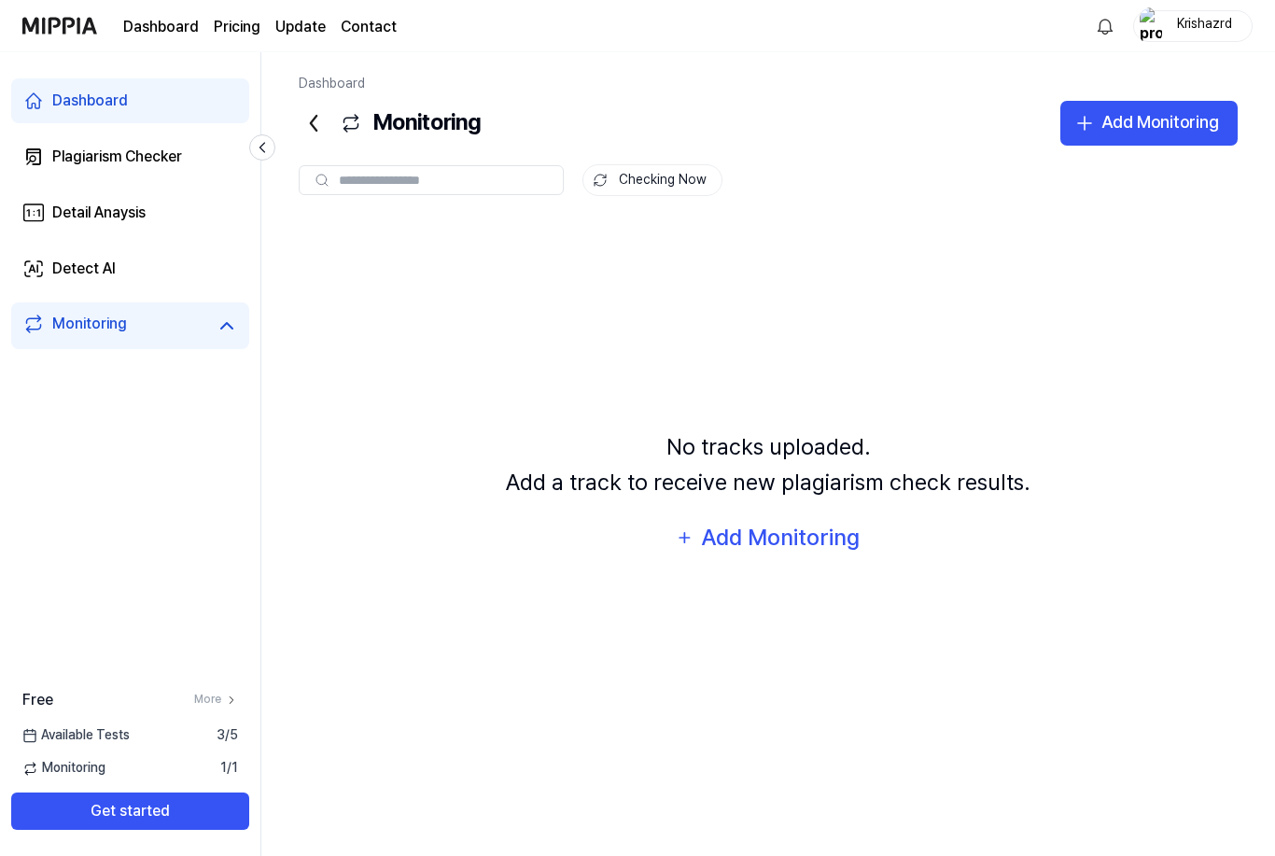
click at [153, 215] on link "Detail Anaysis" at bounding box center [130, 212] width 238 height 45
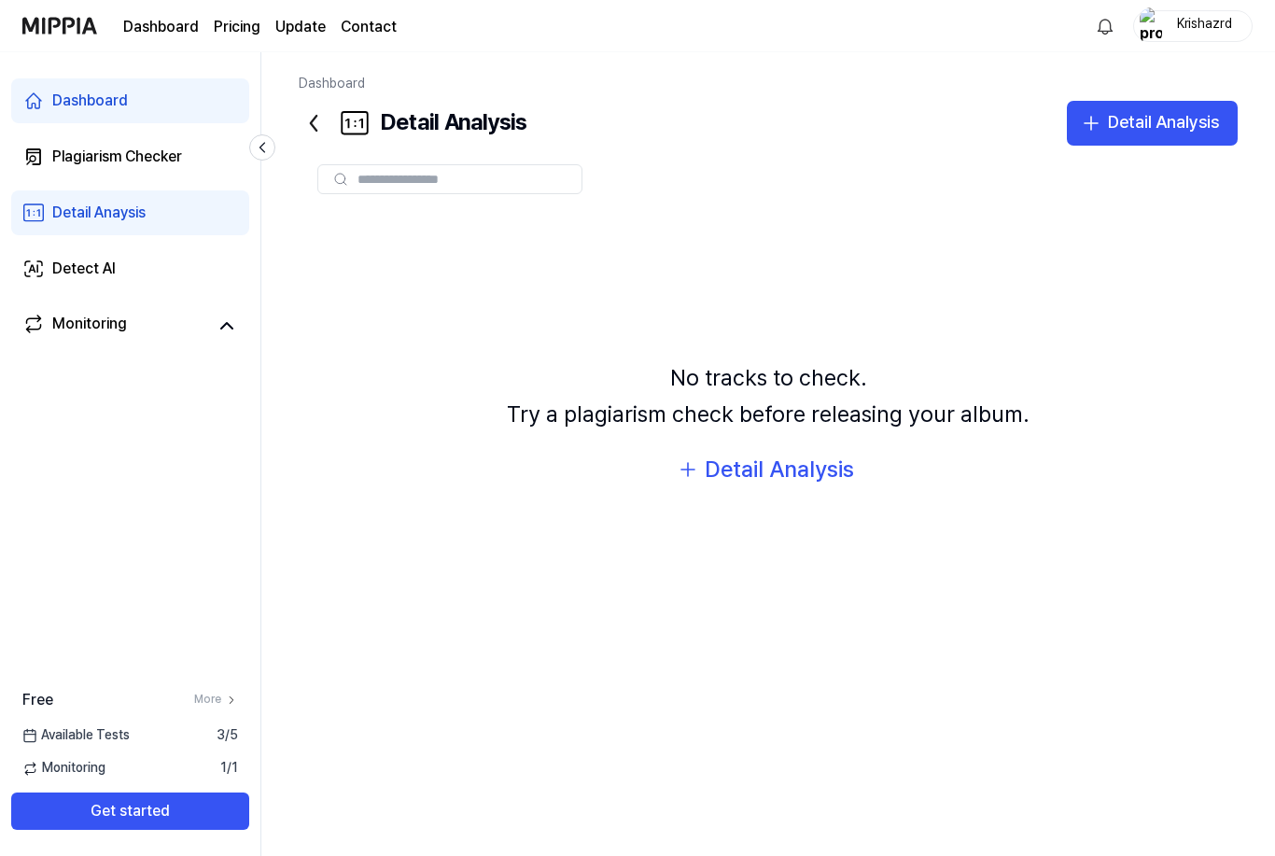
click at [150, 232] on link "Detail Anaysis" at bounding box center [130, 212] width 238 height 45
